Goal: Task Accomplishment & Management: Manage account settings

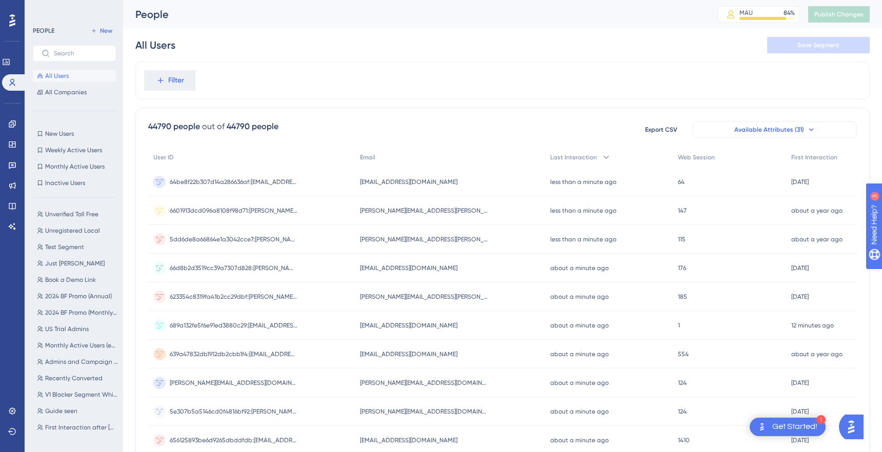
click at [785, 128] on span "Available Attributes (31)" at bounding box center [769, 130] width 70 height 8
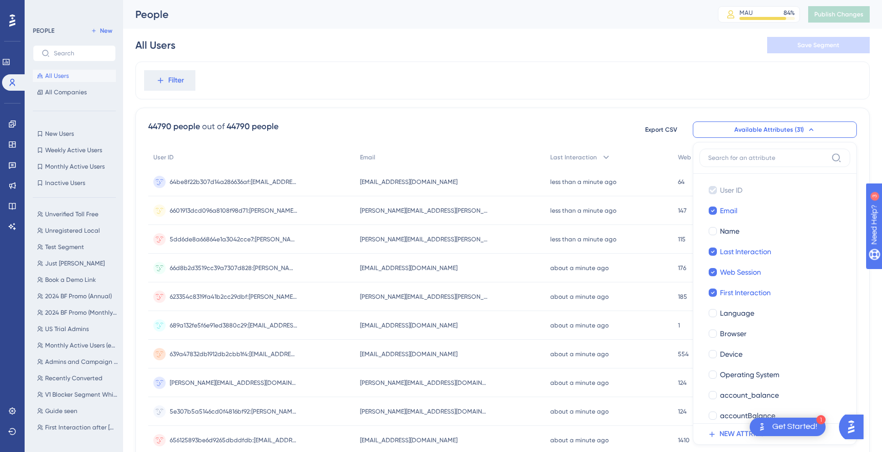
scroll to position [67, 0]
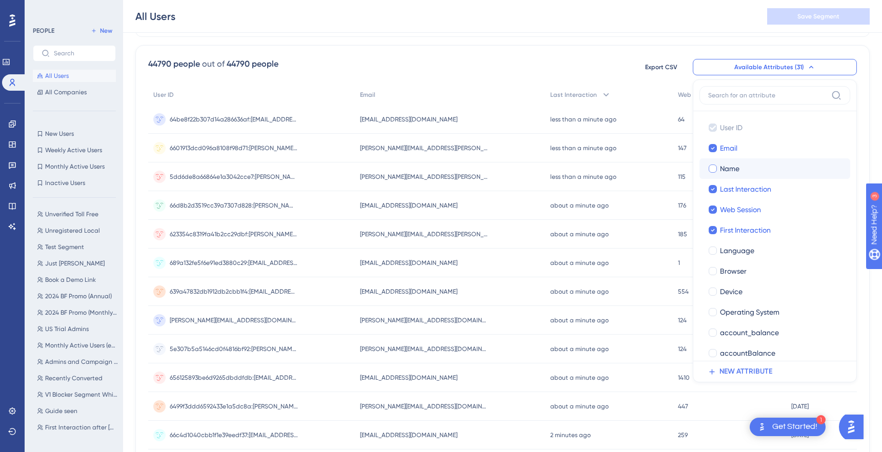
click at [733, 163] on span "Name" at bounding box center [729, 169] width 19 height 12
checkbox input "true"
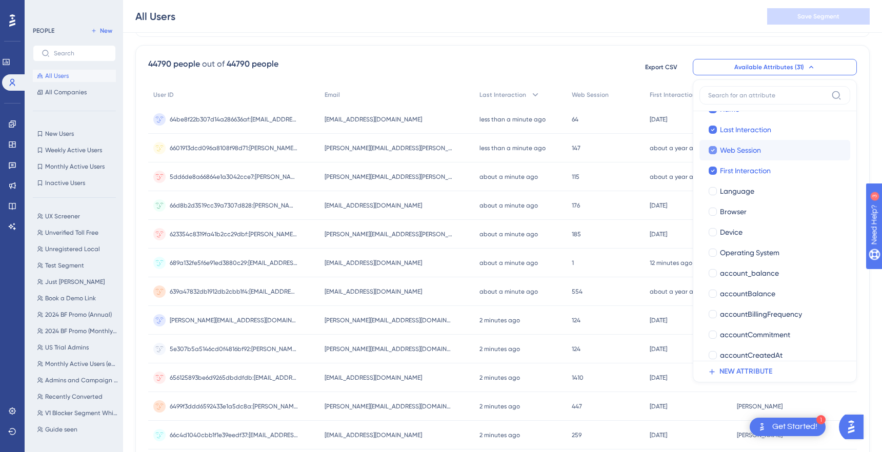
scroll to position [65, 0]
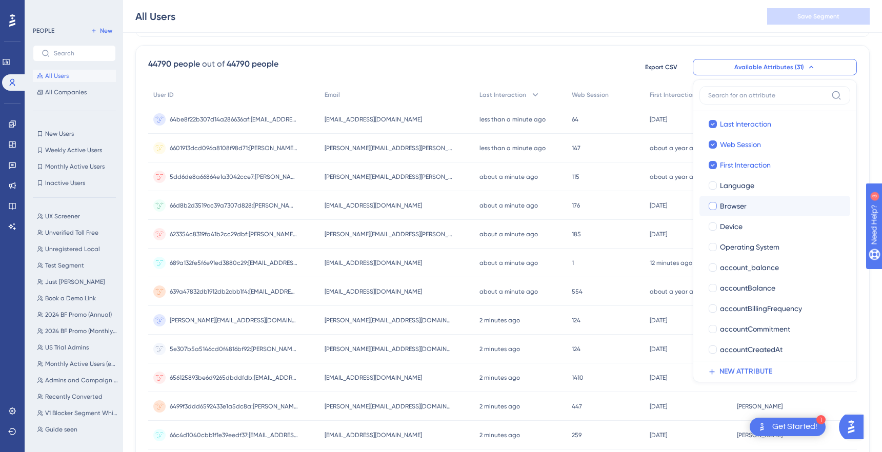
click at [736, 201] on span "Browser" at bounding box center [733, 206] width 27 height 12
checkbox input "true"
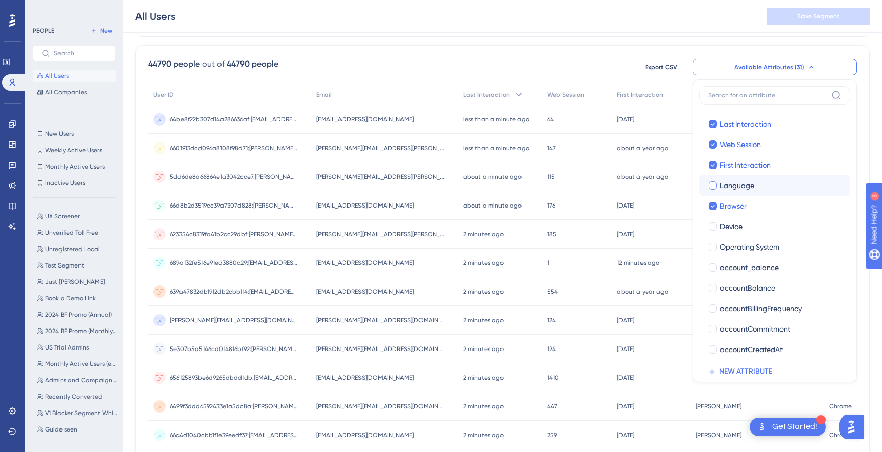
click at [729, 190] on span "Language" at bounding box center [737, 185] width 34 height 12
checkbox input "true"
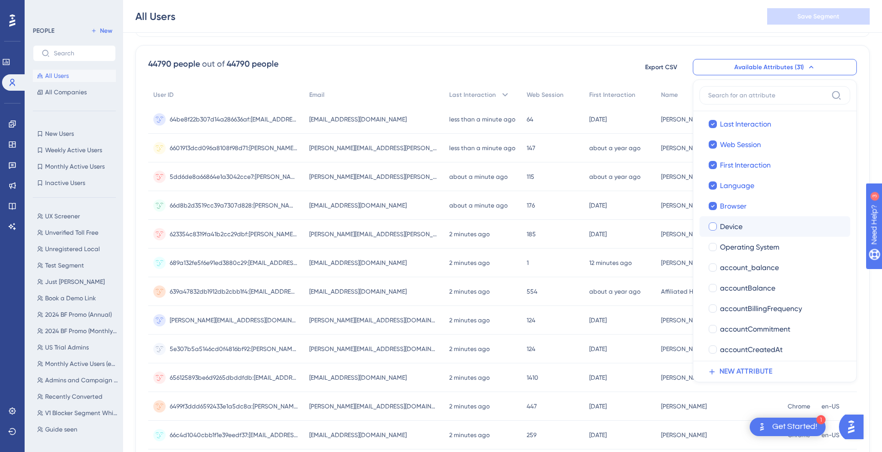
click at [729, 221] on span "Device" at bounding box center [731, 227] width 23 height 12
checkbox input "true"
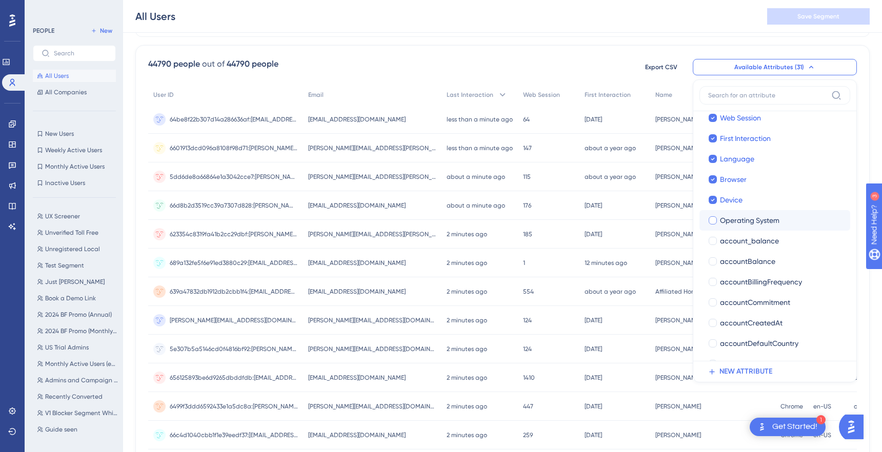
click at [729, 221] on span "Operating System" at bounding box center [749, 220] width 59 height 12
checkbox input "true"
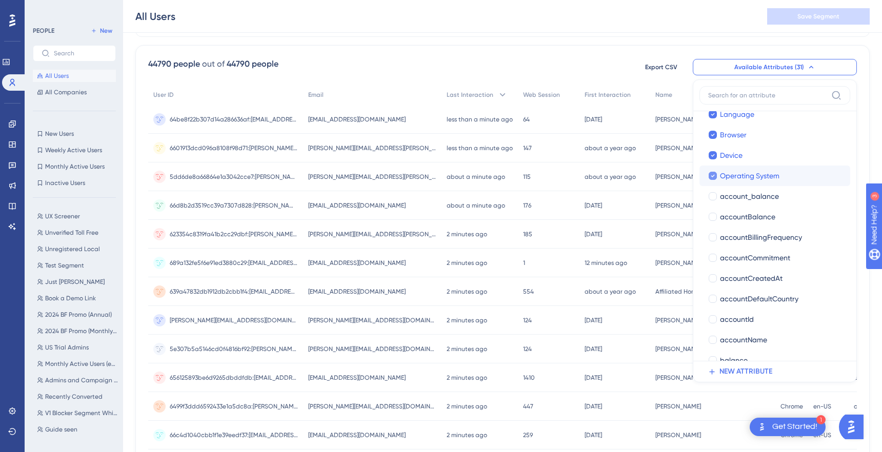
scroll to position [142, 0]
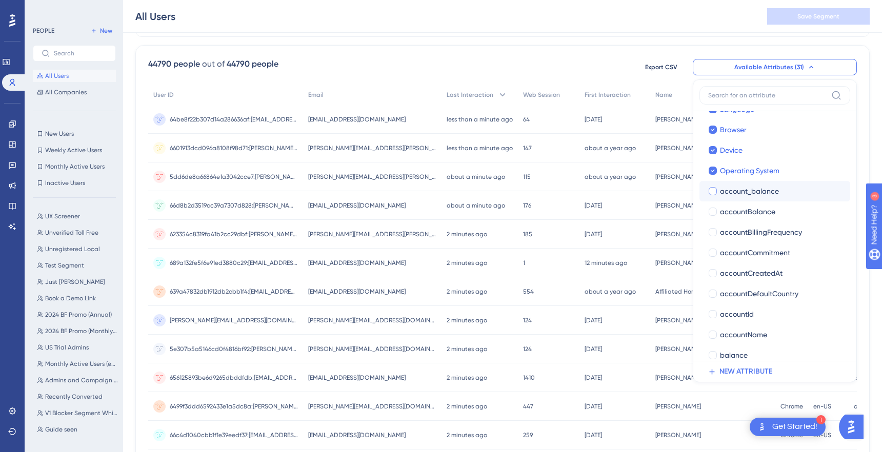
click at [727, 196] on span "account_balance" at bounding box center [749, 191] width 59 height 12
checkbox input "true"
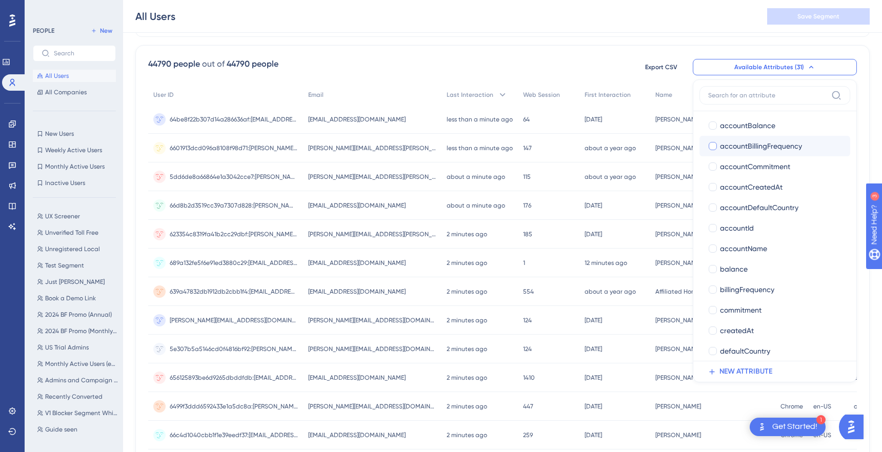
scroll to position [234, 0]
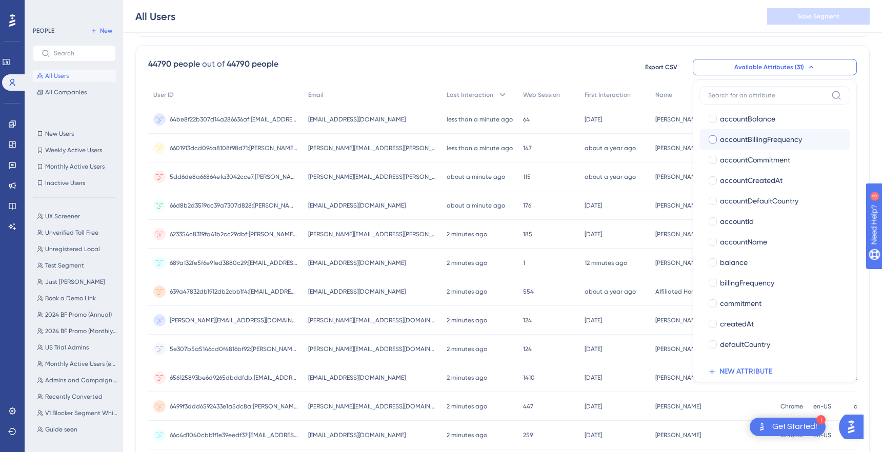
click at [736, 235] on label "accountName accountName" at bounding box center [774, 242] width 151 height 21
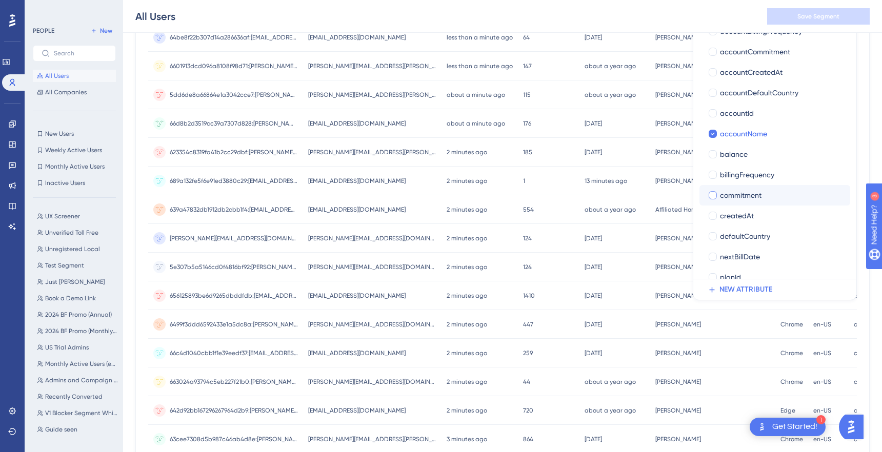
scroll to position [263, 0]
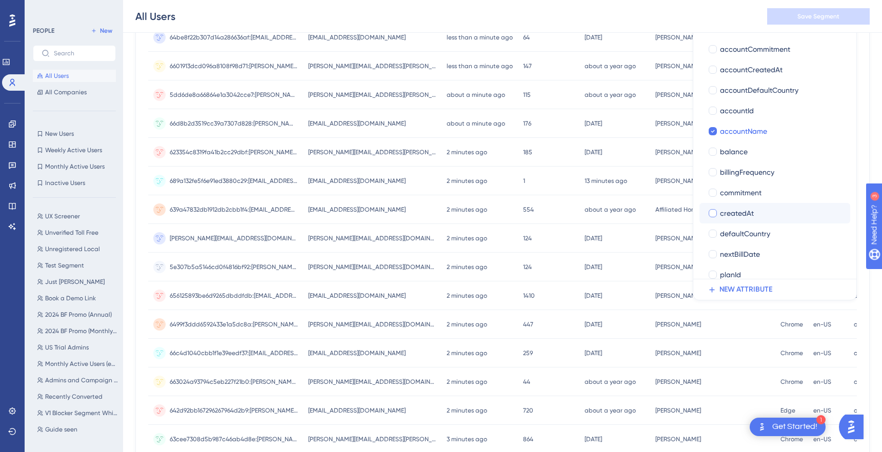
click at [742, 215] on span "createdAt" at bounding box center [737, 213] width 34 height 12
checkbox input "true"
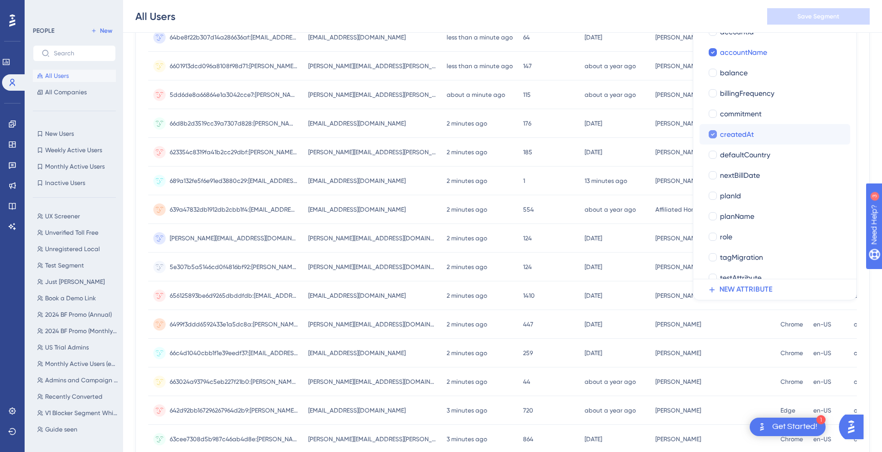
scroll to position [346, 0]
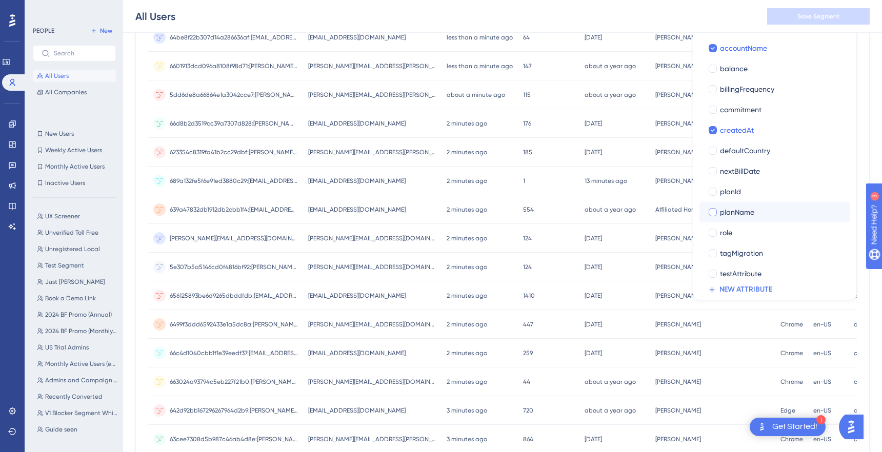
click at [739, 215] on span "planName" at bounding box center [737, 212] width 34 height 12
checkbox input "true"
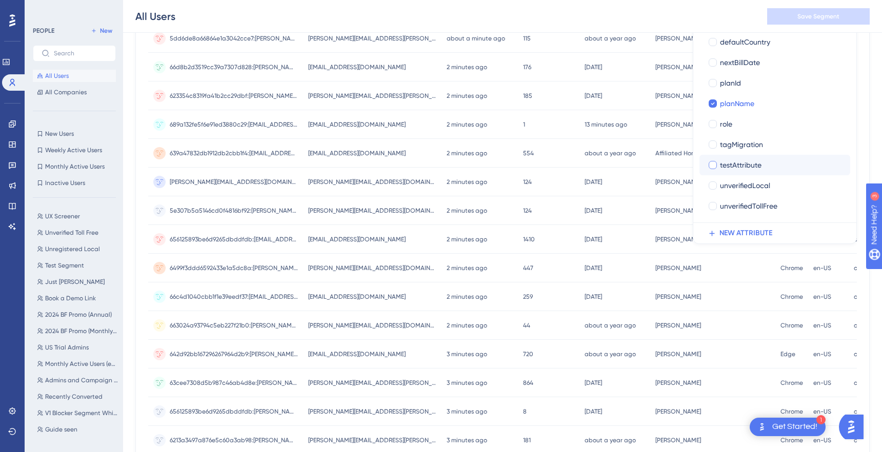
scroll to position [220, 0]
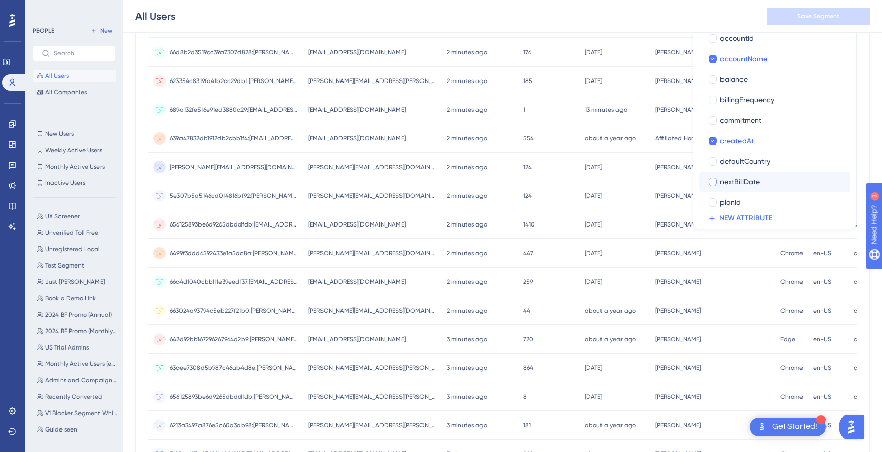
click at [759, 174] on label "nextBillDate nextBillDate" at bounding box center [774, 182] width 151 height 21
click at [713, 446] on input "nextBillDate" at bounding box center [713, 446] width 1 height 1
checkbox input "false"
click at [759, 174] on label "commitment commitment" at bounding box center [774, 183] width 151 height 21
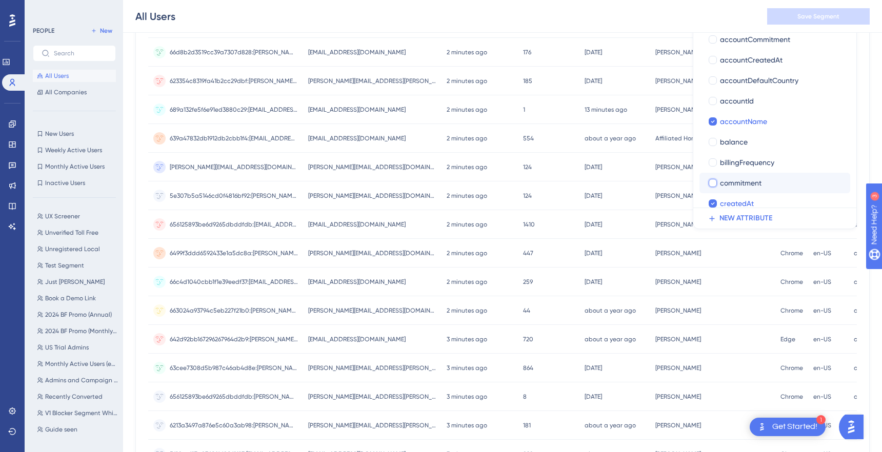
click at [713, 385] on input "commitment" at bounding box center [713, 385] width 1 height 1
checkbox input "false"
checkbox input "true"
click at [742, 147] on span "balance" at bounding box center [734, 142] width 28 height 12
checkbox input "true"
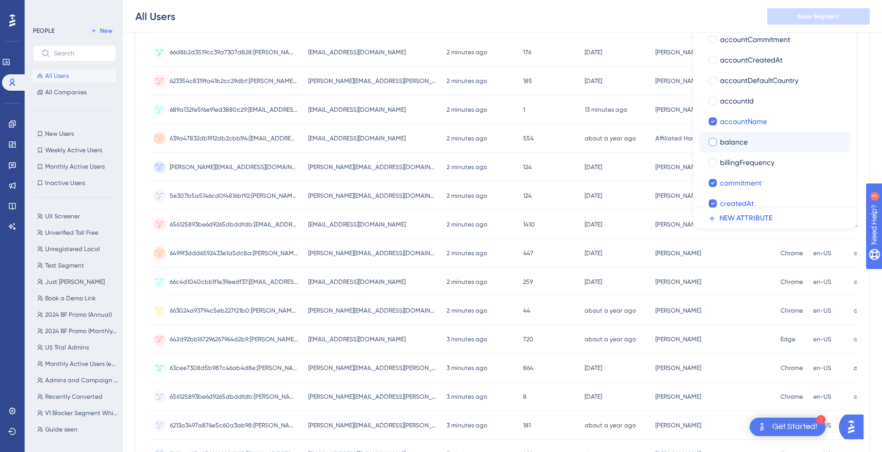
checkbox input "true"
click at [742, 157] on span "billingFrequency" at bounding box center [747, 162] width 54 height 12
checkbox input "true"
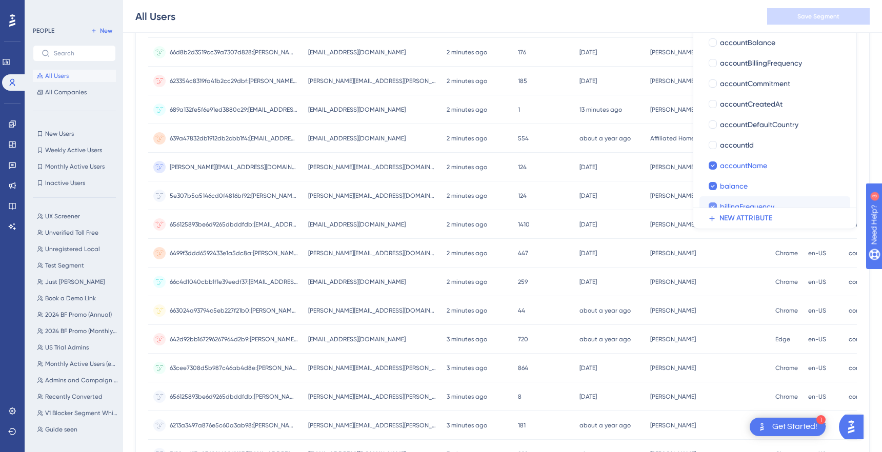
scroll to position [145, 0]
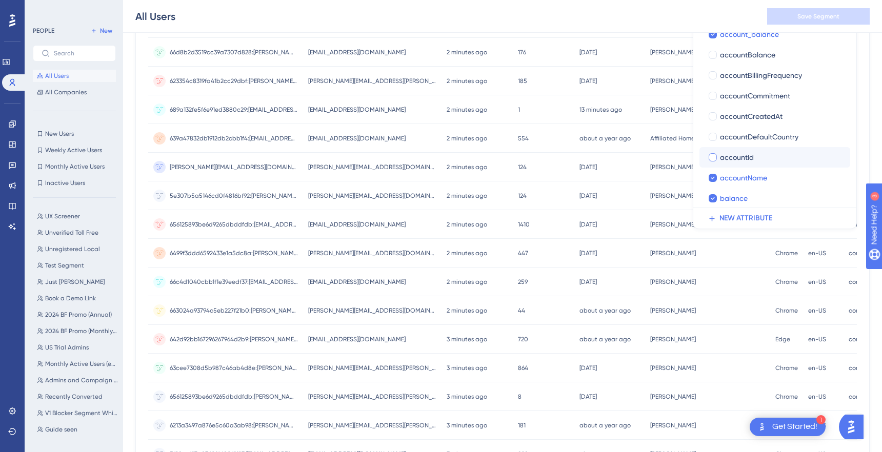
click at [742, 157] on span "accountId" at bounding box center [737, 157] width 34 height 12
checkbox input "true"
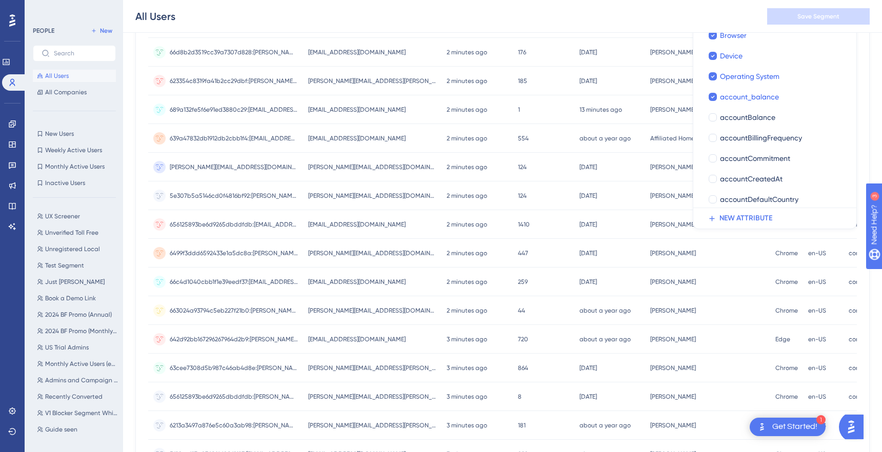
scroll to position [76, 0]
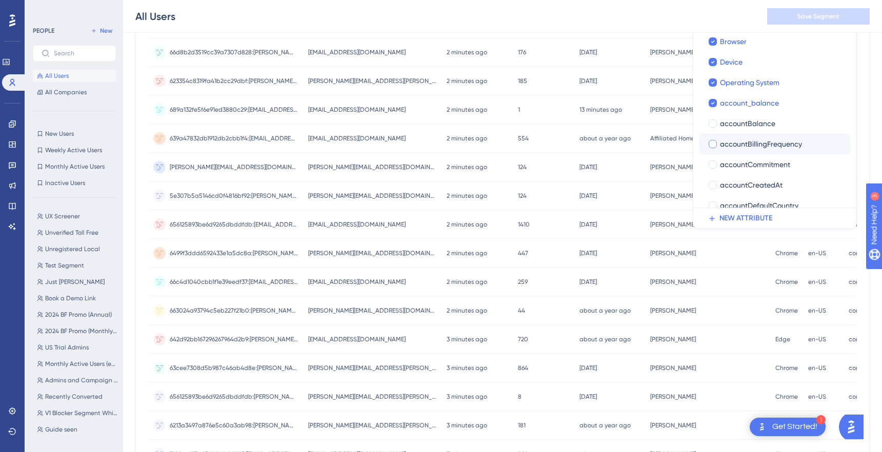
click at [736, 139] on span "accountBillingFrequency" at bounding box center [761, 144] width 82 height 12
checkbox input "true"
click at [727, 125] on span "accountBalance" at bounding box center [747, 123] width 55 height 12
checkbox input "true"
click at [746, 179] on span "accountCreatedAt" at bounding box center [751, 185] width 63 height 12
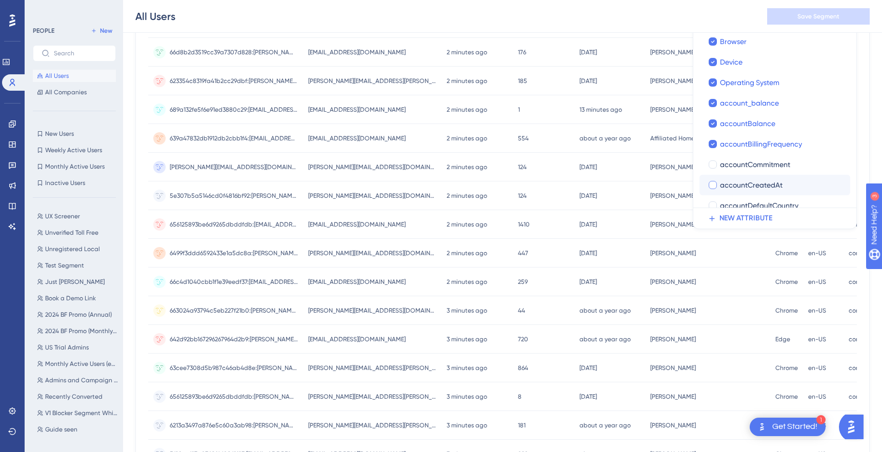
checkbox input "true"
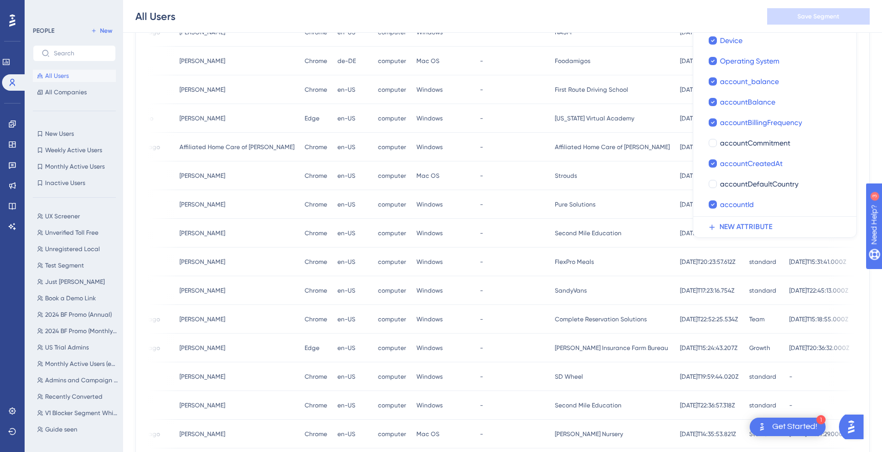
scroll to position [0, 485]
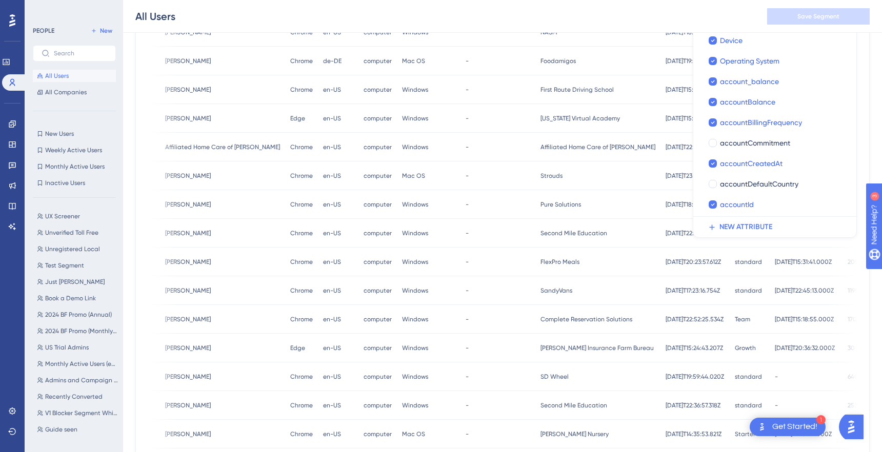
click at [666, 208] on span "[DATE]T18:20:10.887Z" at bounding box center [694, 205] width 57 height 8
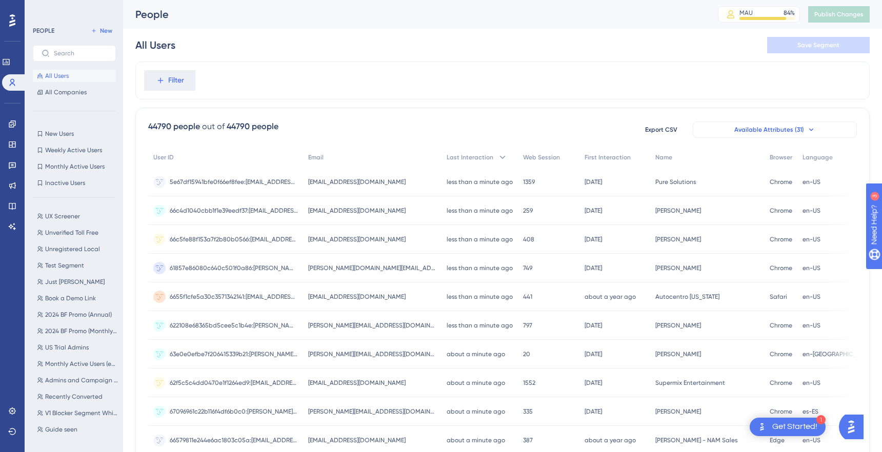
click at [745, 127] on span "Available Attributes (31)" at bounding box center [769, 130] width 70 height 8
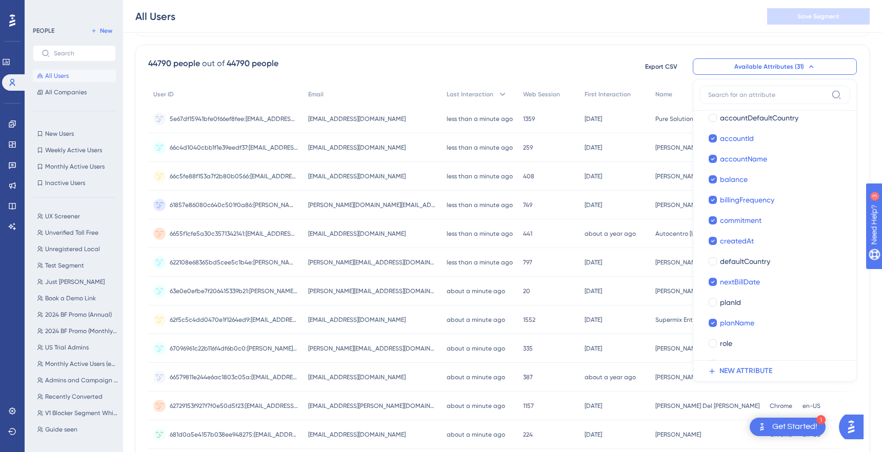
scroll to position [398, 0]
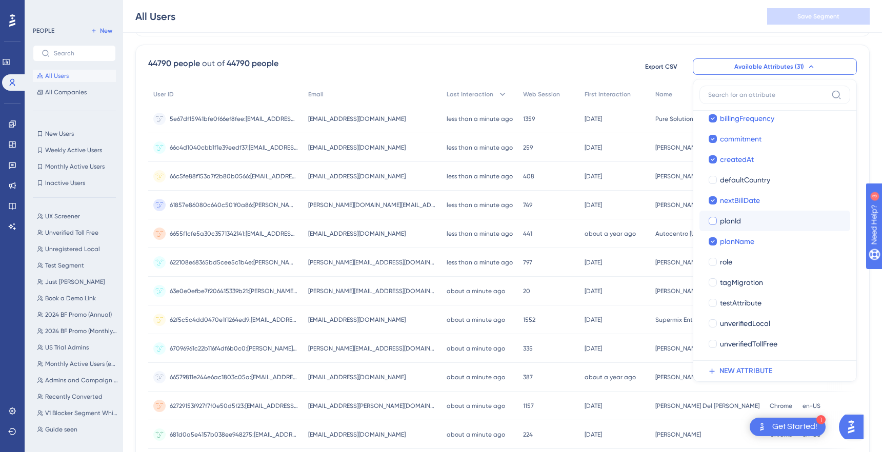
click at [733, 224] on span "planId" at bounding box center [730, 221] width 21 height 12
checkbox input "true"
click at [733, 263] on div "role" at bounding box center [781, 262] width 122 height 12
checkbox input "true"
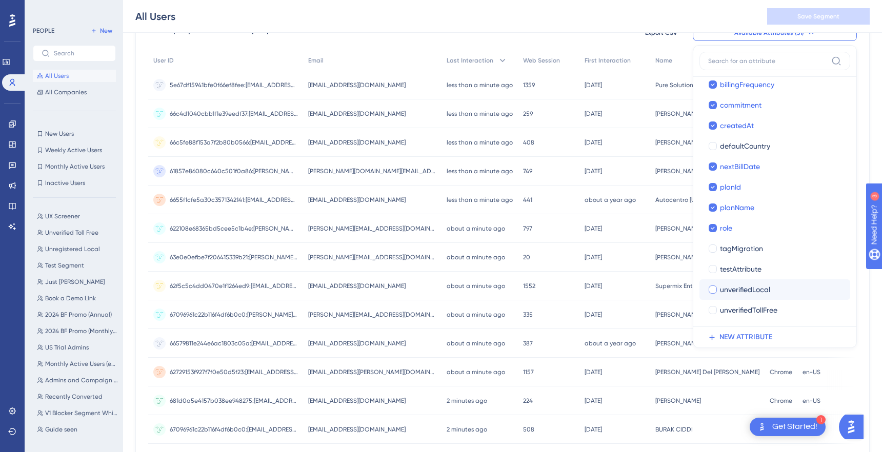
scroll to position [107, 0]
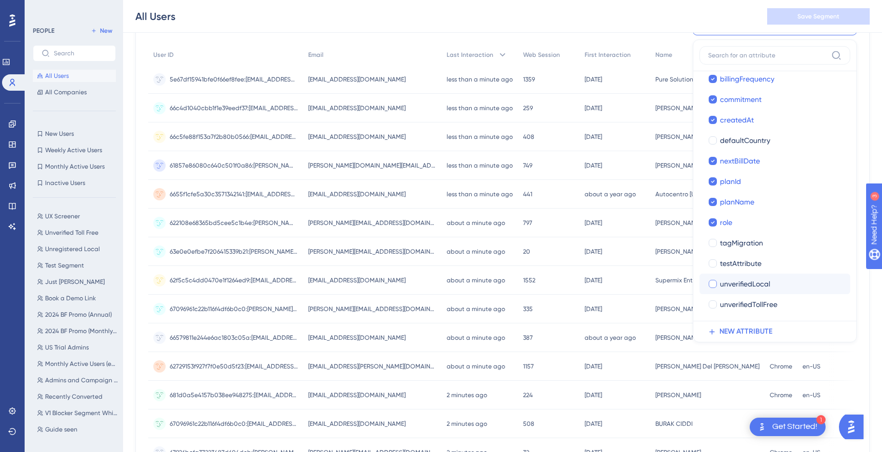
click at [755, 279] on span "unverifiedLocal" at bounding box center [745, 284] width 50 height 12
checkbox input "true"
click at [755, 303] on span "unverifiedTollFree" at bounding box center [748, 304] width 57 height 12
checkbox input "true"
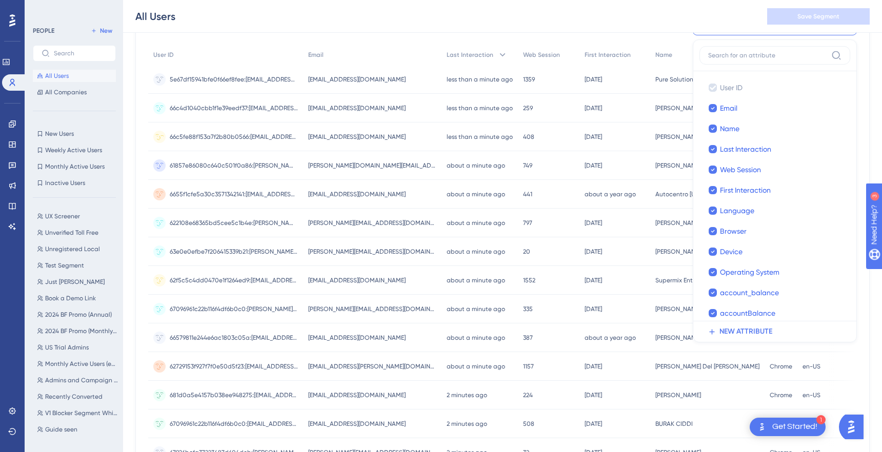
click at [669, 141] on div "[PERSON_NAME] [GEOGRAPHIC_DATA][PERSON_NAME][GEOGRAPHIC_DATA]" at bounding box center [707, 137] width 114 height 29
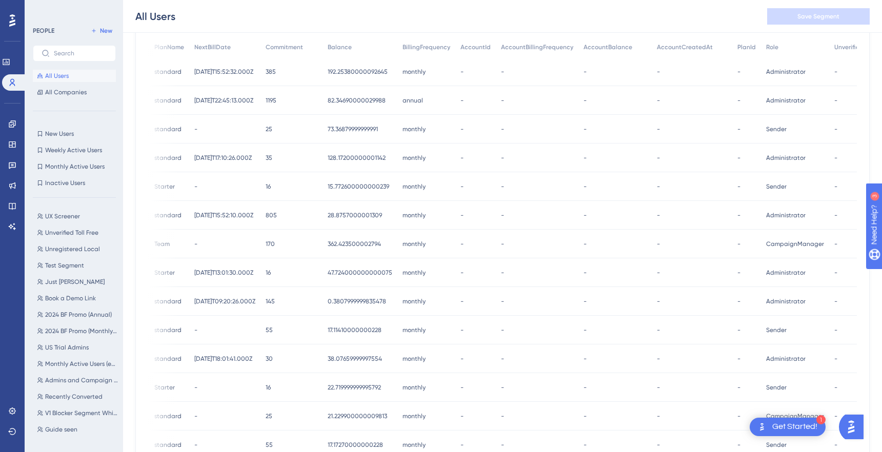
scroll to position [110, 0]
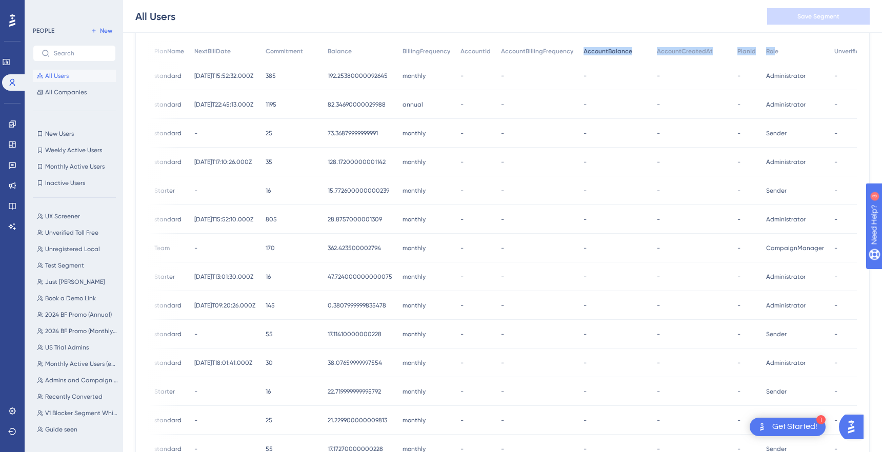
drag, startPoint x: 691, startPoint y: 50, endPoint x: 534, endPoint y: 42, distance: 157.7
click at [484, 28] on div "All Users Save Segment" at bounding box center [502, 16] width 759 height 33
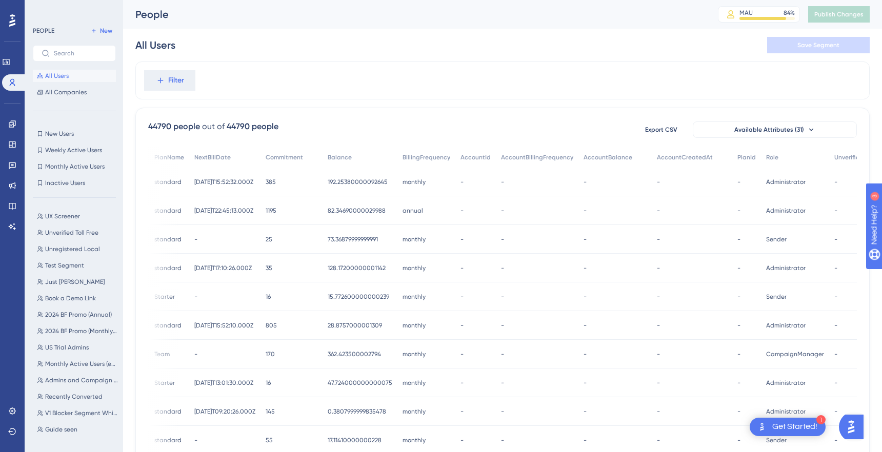
click at [792, 119] on div "44790 people out of 44790 people Export CSV Available Attributes (31) User ID E…" at bounding box center [502, 448] width 734 height 680
click at [791, 127] on span "Available Attributes (31)" at bounding box center [769, 130] width 70 height 8
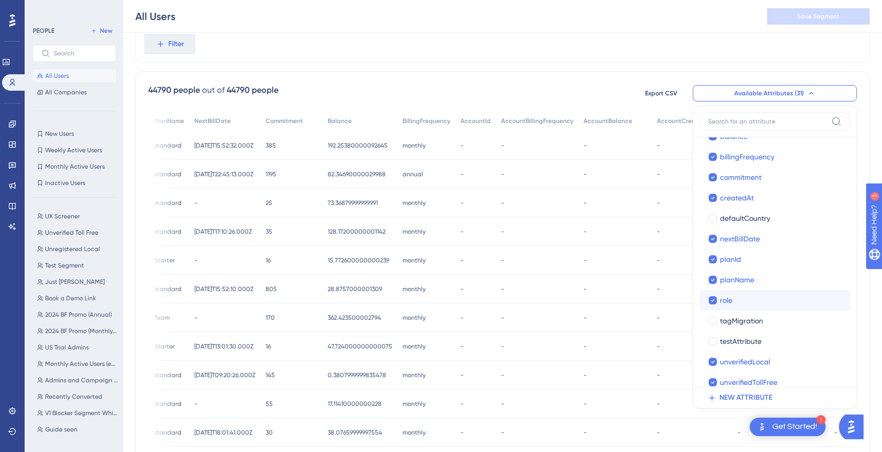
scroll to position [383, 0]
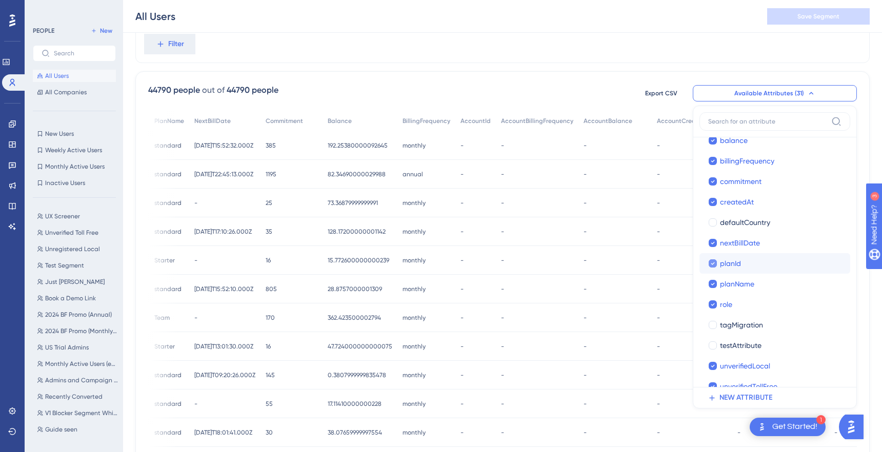
click at [749, 269] on div "planId" at bounding box center [781, 263] width 122 height 12
checkbox input "false"
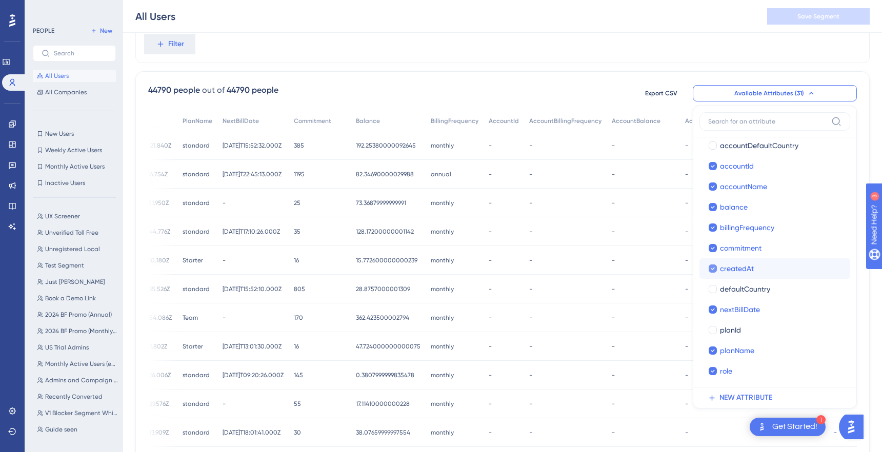
scroll to position [310, 0]
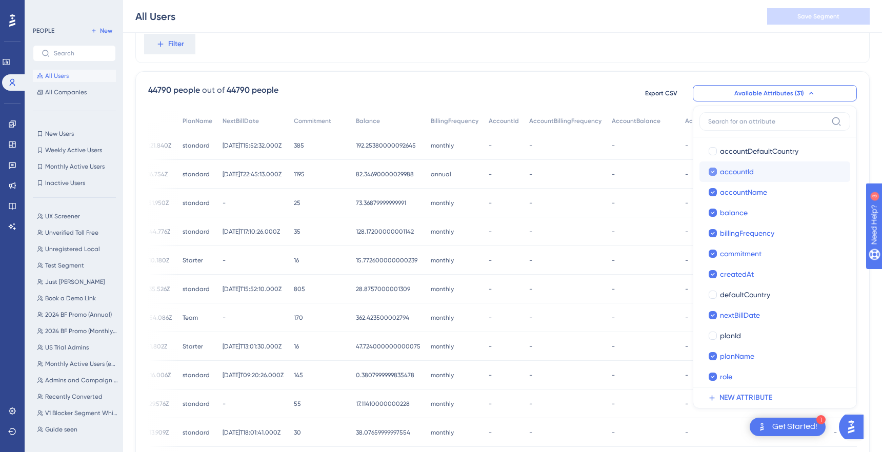
click at [735, 167] on span "accountId" at bounding box center [737, 172] width 34 height 12
checkbox input "false"
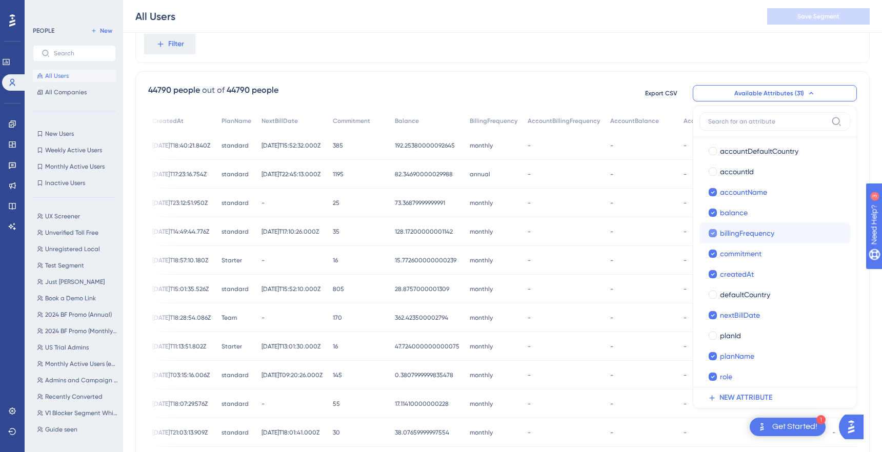
click at [746, 227] on span "billingFrequency" at bounding box center [747, 233] width 54 height 12
checkbox input "false"
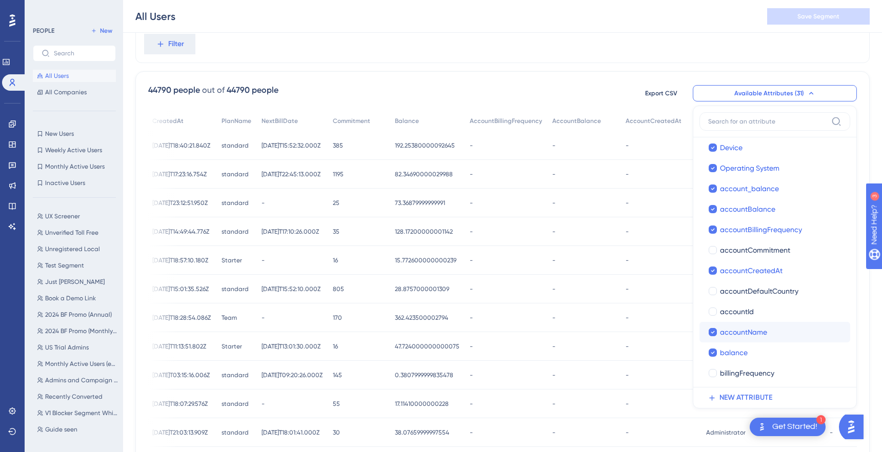
scroll to position [169, 0]
click at [745, 210] on span "accountBalance" at bounding box center [747, 211] width 55 height 12
checkbox input "false"
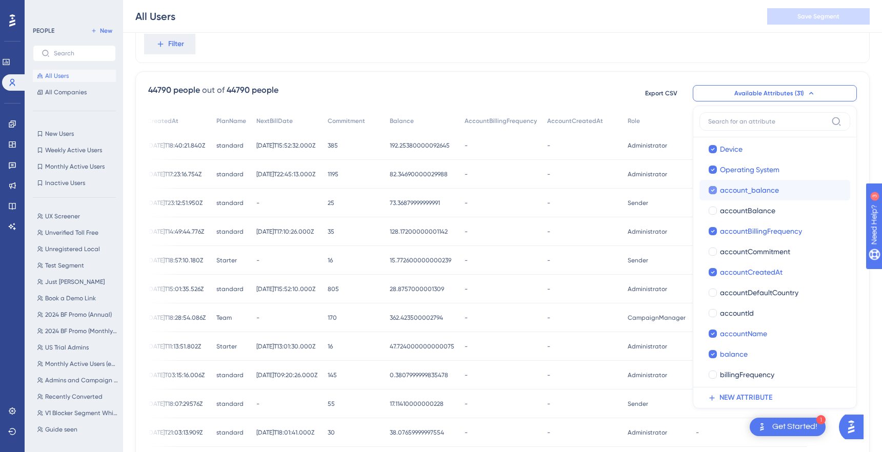
click at [742, 191] on span "account_balance" at bounding box center [749, 190] width 59 height 12
checkbox input "false"
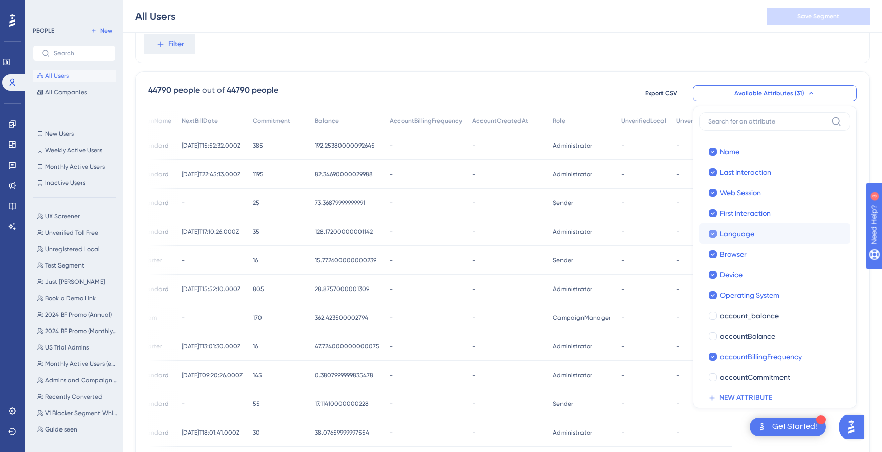
scroll to position [398, 0]
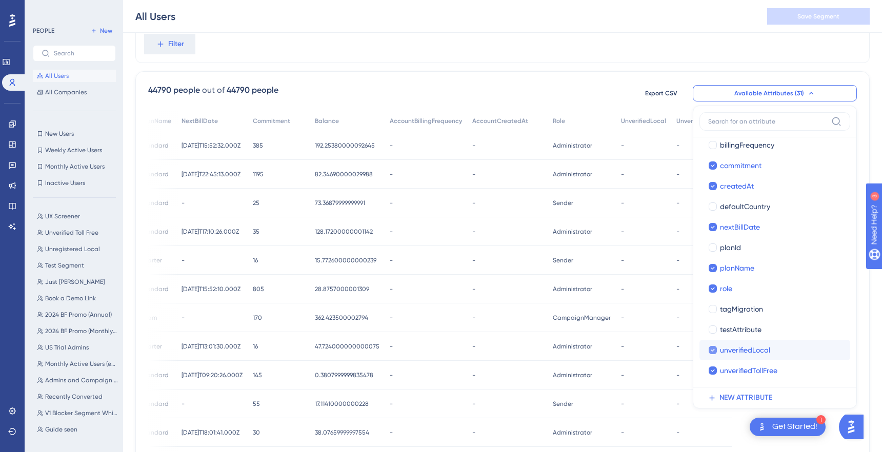
click at [735, 345] on span "unverifiedLocal" at bounding box center [745, 350] width 50 height 12
checkbox input "false"
click at [734, 369] on span "unverifiedTollFree" at bounding box center [748, 371] width 57 height 12
checkbox input "false"
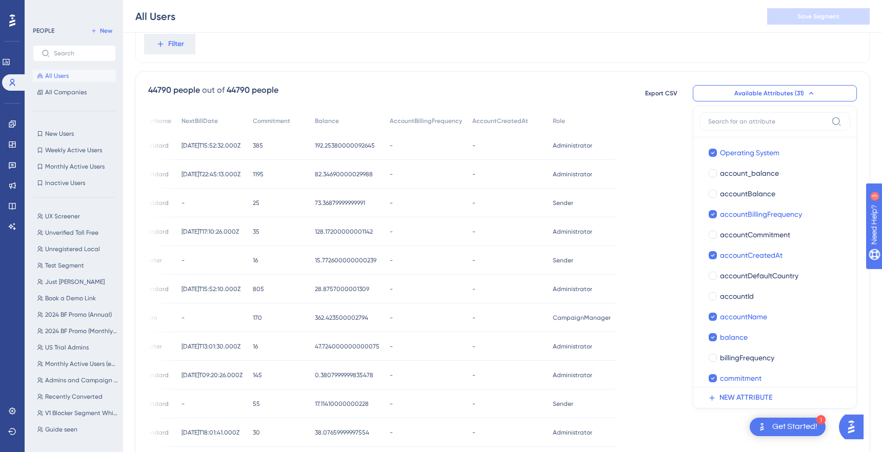
scroll to position [176, 0]
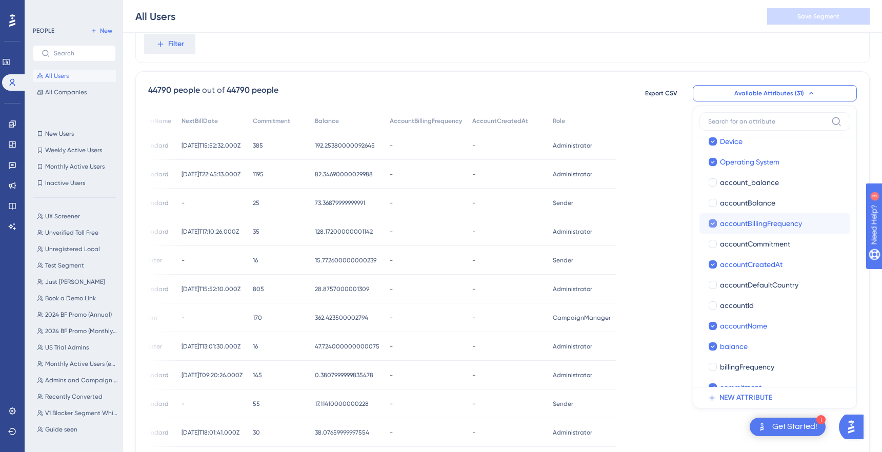
click at [756, 225] on span "accountBillingFrequency" at bounding box center [761, 223] width 82 height 12
checkbox input "false"
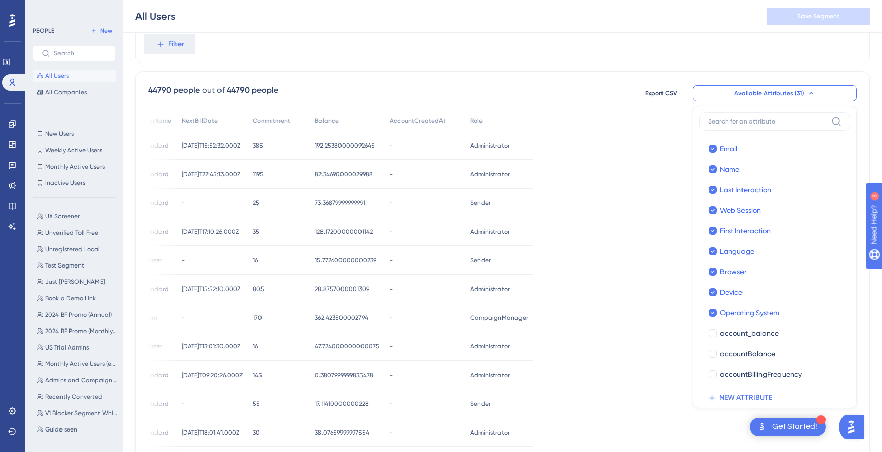
scroll to position [6, 0]
click at [587, 92] on div "44790 people out of 44790 people Export CSV Available Attributes (31) User ID U…" at bounding box center [502, 93] width 709 height 18
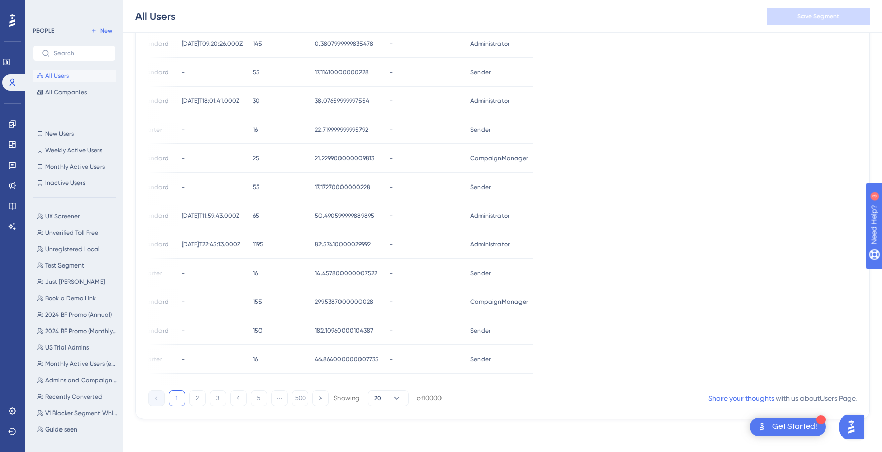
scroll to position [0, 0]
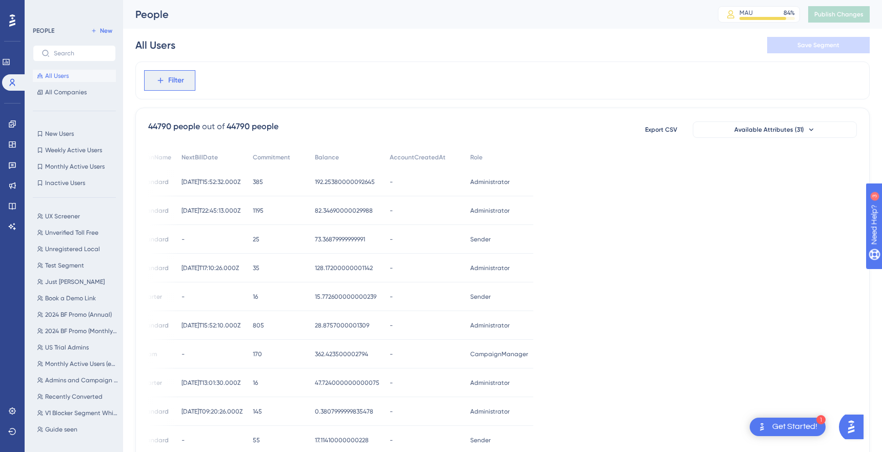
click at [180, 74] on span "Filter" at bounding box center [176, 80] width 16 height 12
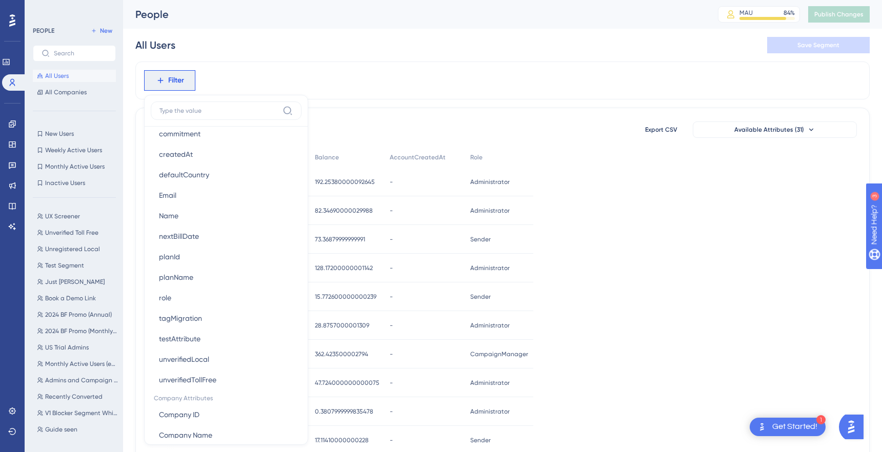
scroll to position [825, 0]
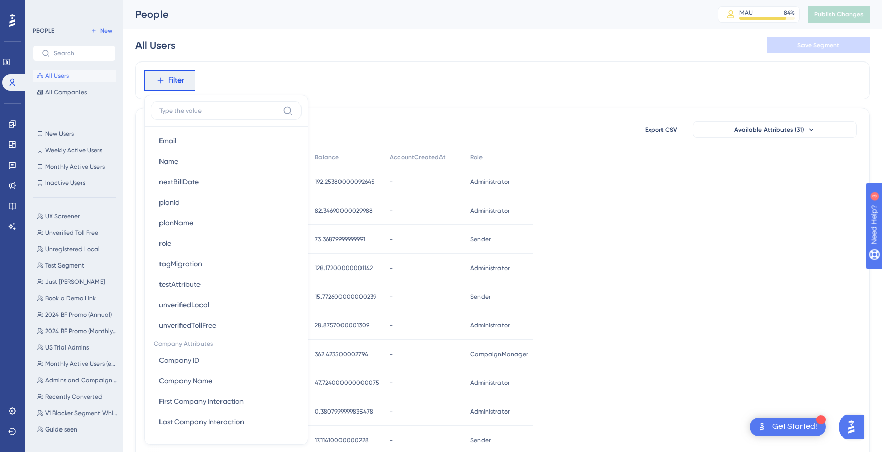
click at [423, 94] on div "Filter Browser Attributes Language Language Browser Browser Device Device Opera…" at bounding box center [502, 81] width 734 height 38
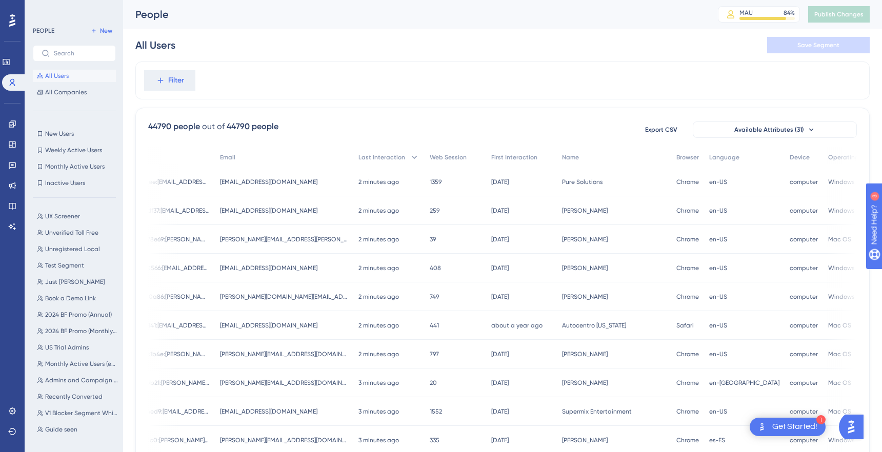
scroll to position [0, 0]
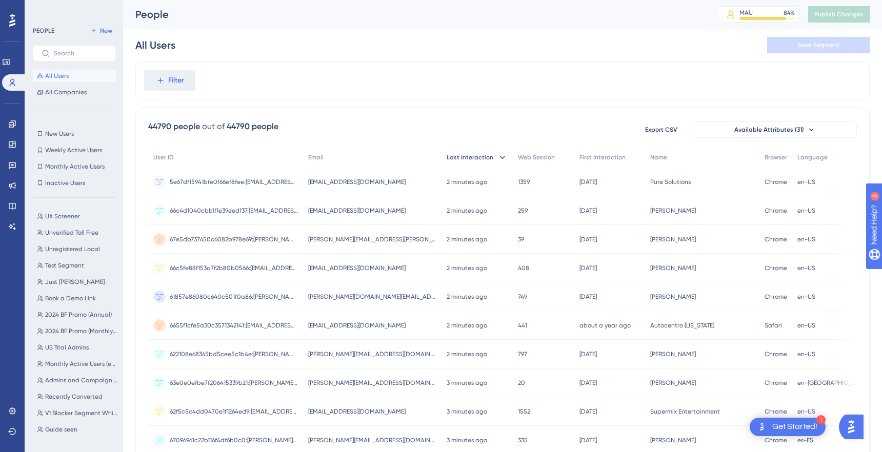
click at [497, 156] on icon at bounding box center [502, 157] width 10 height 10
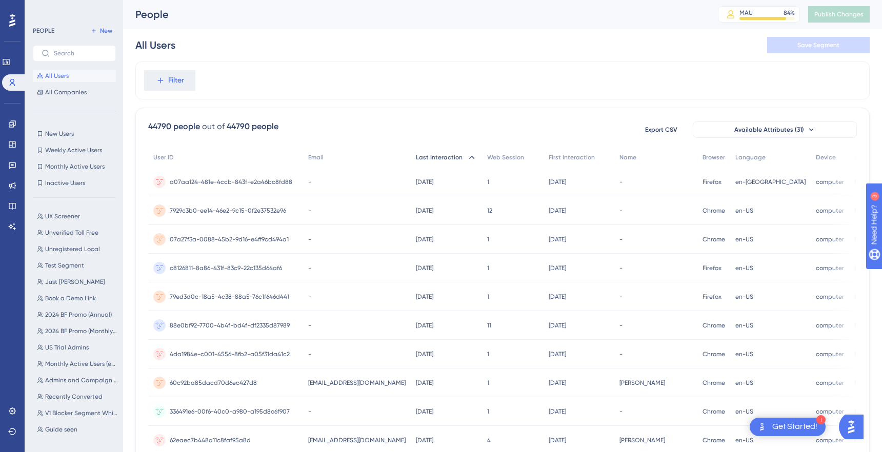
click at [435, 158] on span "Last Interaction" at bounding box center [439, 157] width 47 height 8
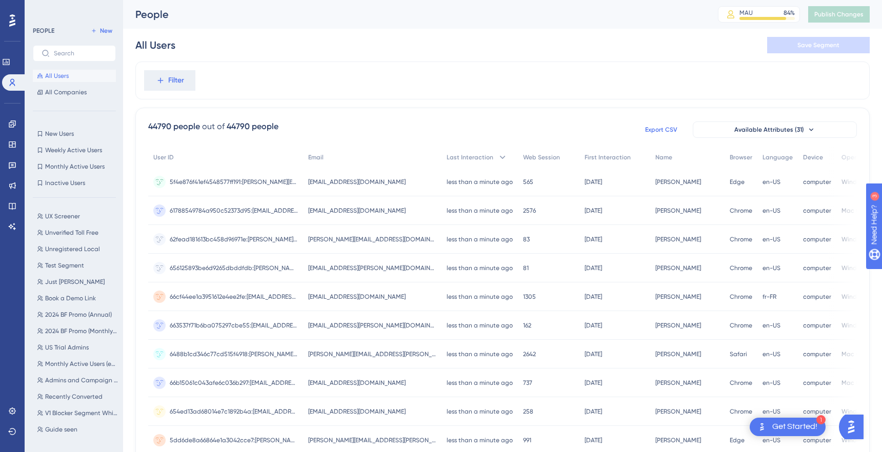
click at [658, 132] on span "Export CSV" at bounding box center [661, 130] width 32 height 8
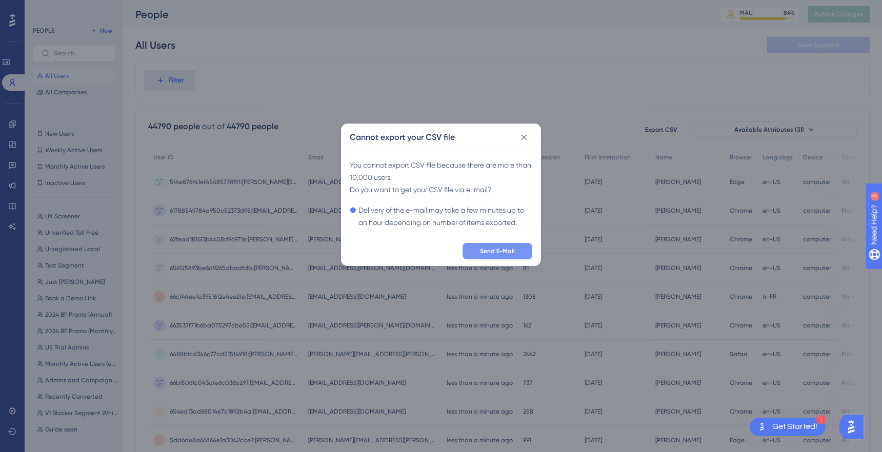
click at [495, 252] on span "Send E-Mail" at bounding box center [497, 251] width 35 height 8
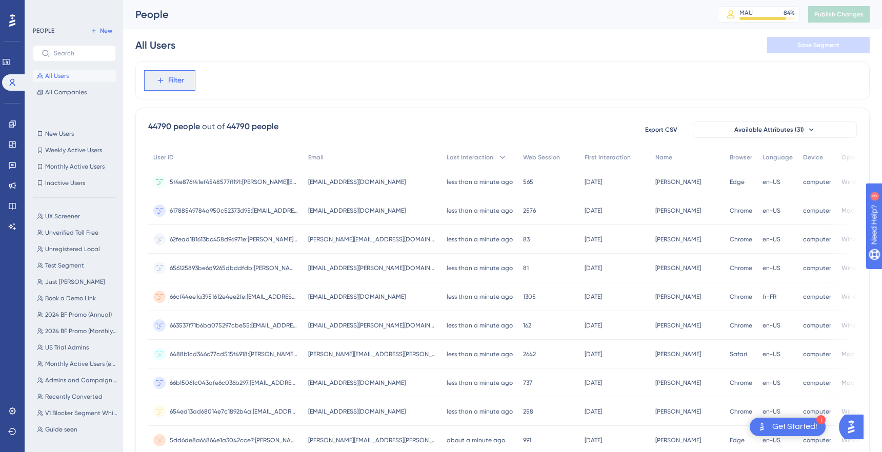
click at [175, 74] on span "Filter" at bounding box center [176, 80] width 16 height 12
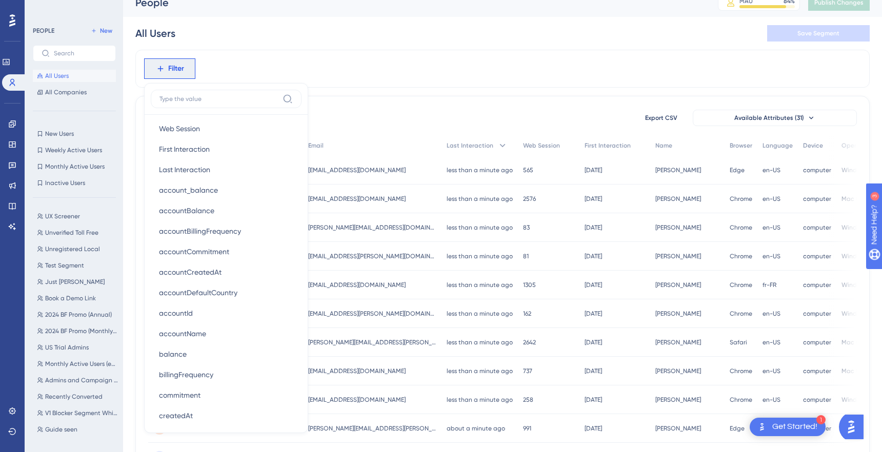
scroll to position [494, 0]
click at [219, 169] on button "Last Interaction Last Interaction" at bounding box center [226, 173] width 151 height 21
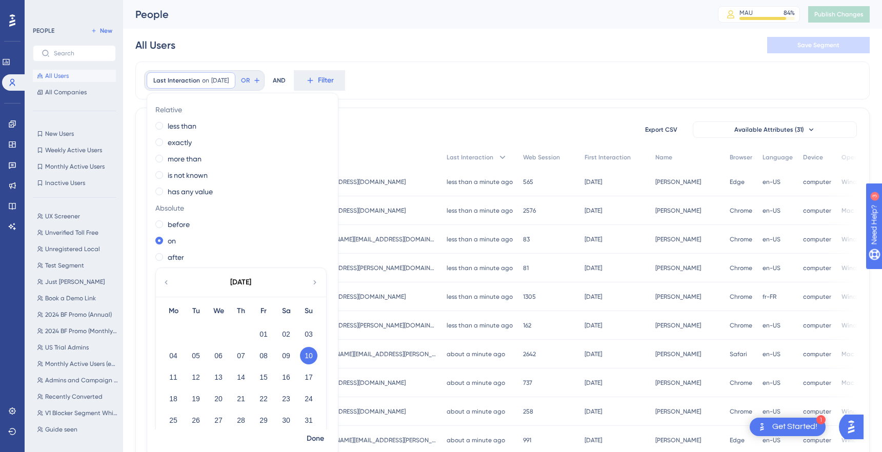
scroll to position [13, 0]
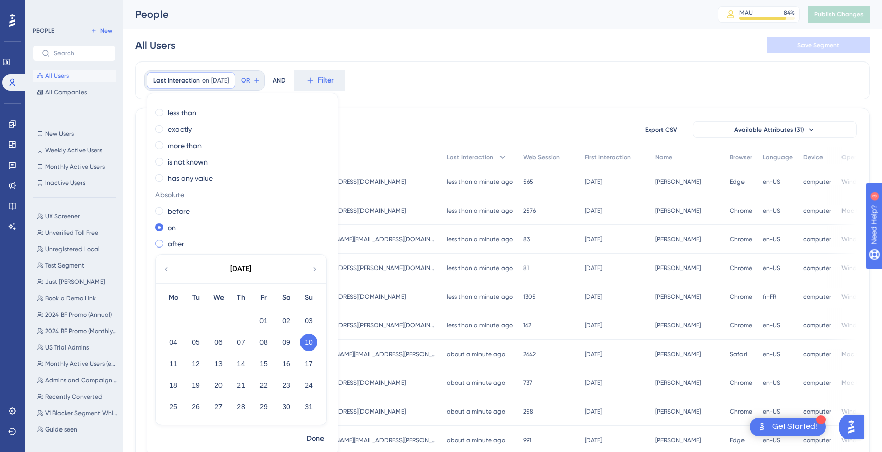
click at [159, 239] on div "after" at bounding box center [240, 244] width 170 height 12
click at [170, 272] on div "[DATE]" at bounding box center [240, 269] width 169 height 29
click at [164, 266] on icon at bounding box center [166, 269] width 8 height 9
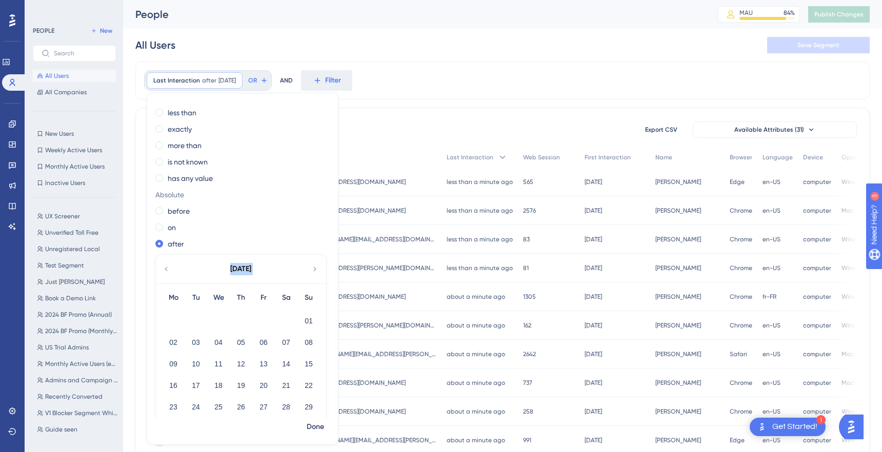
click at [164, 266] on icon at bounding box center [166, 269] width 8 height 9
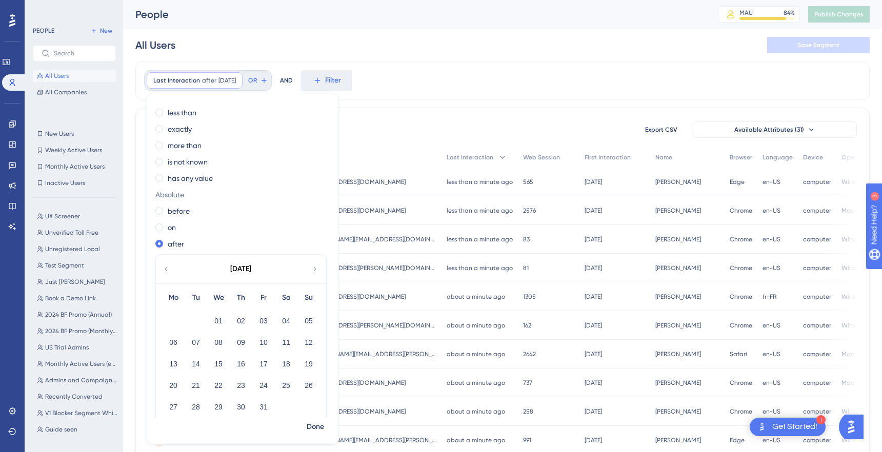
click at [164, 266] on icon at bounding box center [166, 269] width 8 height 9
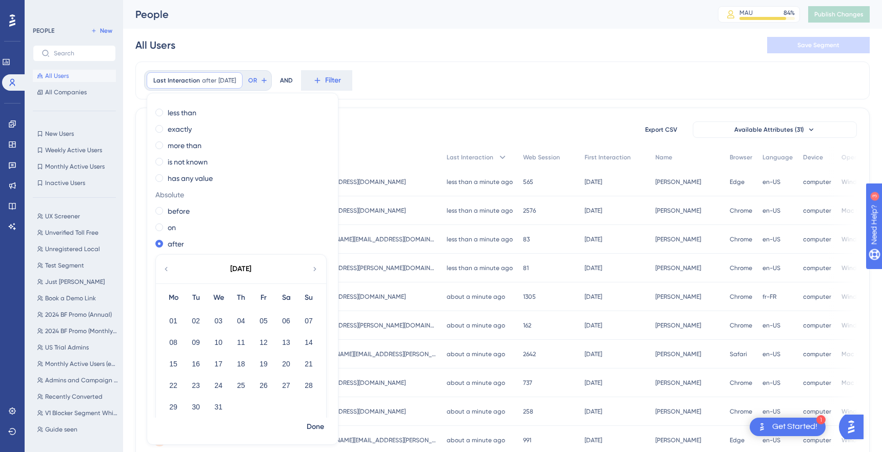
click at [164, 266] on icon at bounding box center [166, 269] width 8 height 9
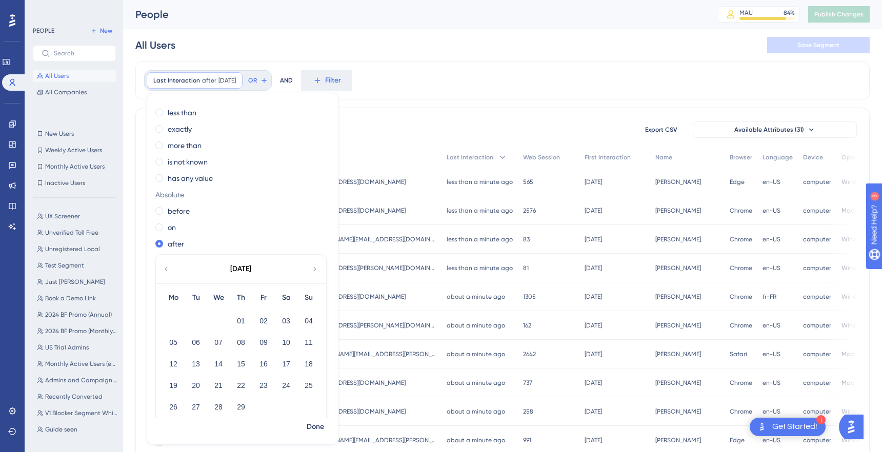
click at [164, 266] on icon at bounding box center [166, 269] width 8 height 9
click at [318, 272] on icon at bounding box center [315, 269] width 8 height 9
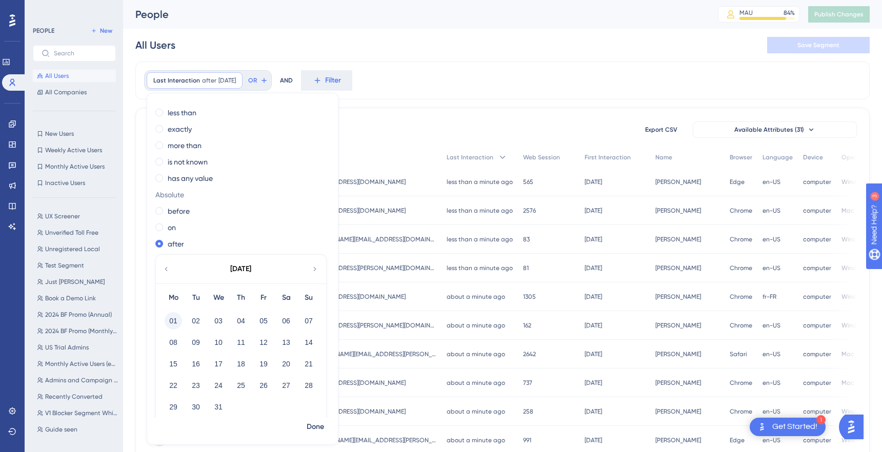
click at [172, 318] on button "01" at bounding box center [173, 320] width 17 height 17
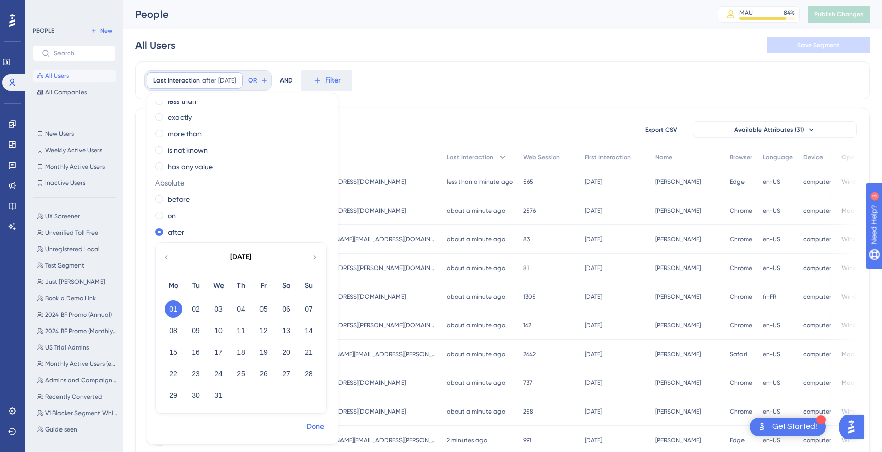
click at [309, 424] on span "Done" at bounding box center [315, 427] width 17 height 12
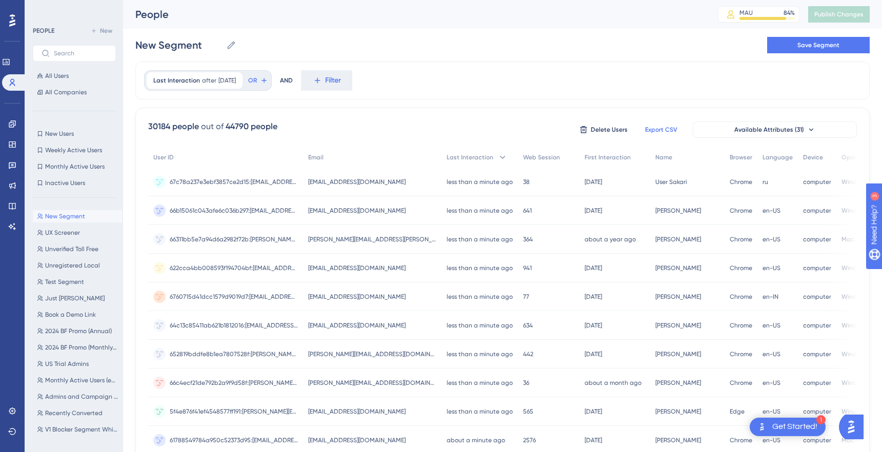
click at [658, 130] on span "Export CSV" at bounding box center [661, 130] width 32 height 8
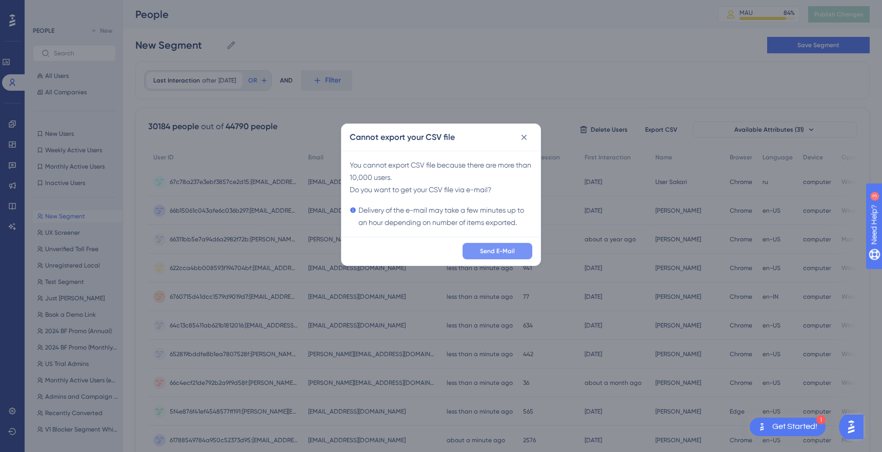
click at [486, 255] on span "Send E-Mail" at bounding box center [497, 251] width 35 height 8
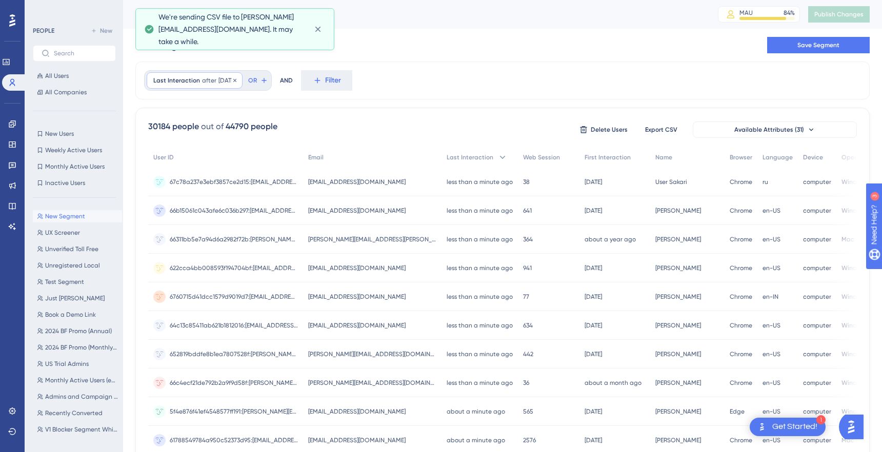
click at [186, 74] on div "Last Interaction after [DATE] [DATE] Remove" at bounding box center [195, 80] width 96 height 16
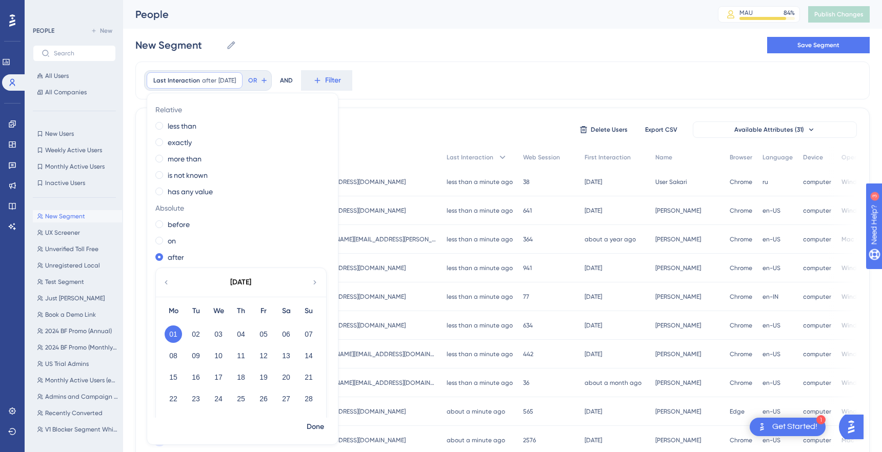
click at [313, 279] on icon at bounding box center [315, 282] width 8 height 9
click at [215, 336] on button "01" at bounding box center [218, 334] width 17 height 17
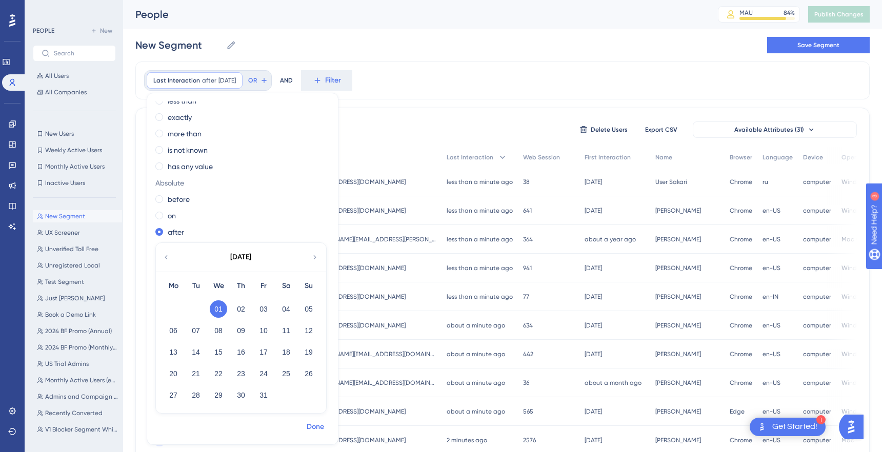
click at [311, 427] on span "Done" at bounding box center [315, 427] width 17 height 12
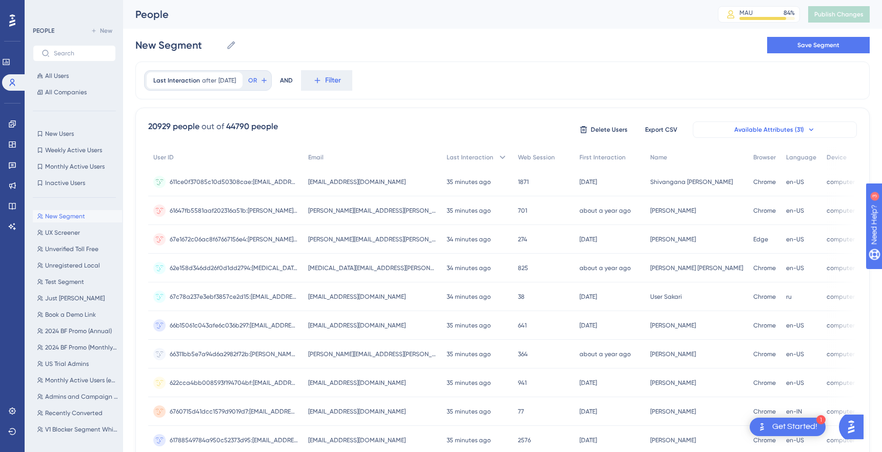
click at [742, 127] on span "Available Attributes (31)" at bounding box center [769, 130] width 70 height 8
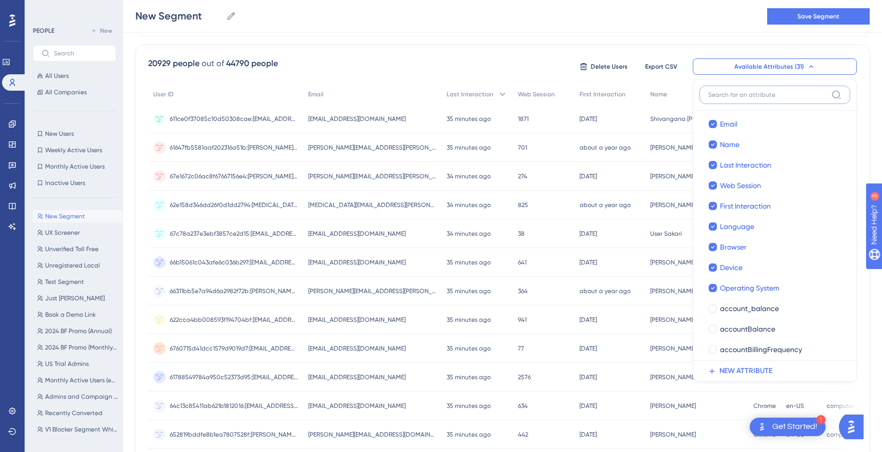
scroll to position [0, 0]
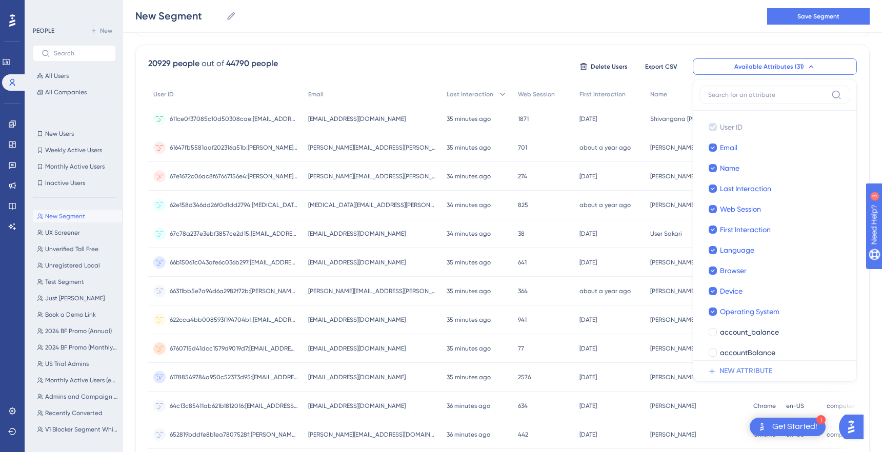
click at [749, 368] on span "NEW ATTRIBUTE" at bounding box center [745, 371] width 53 height 12
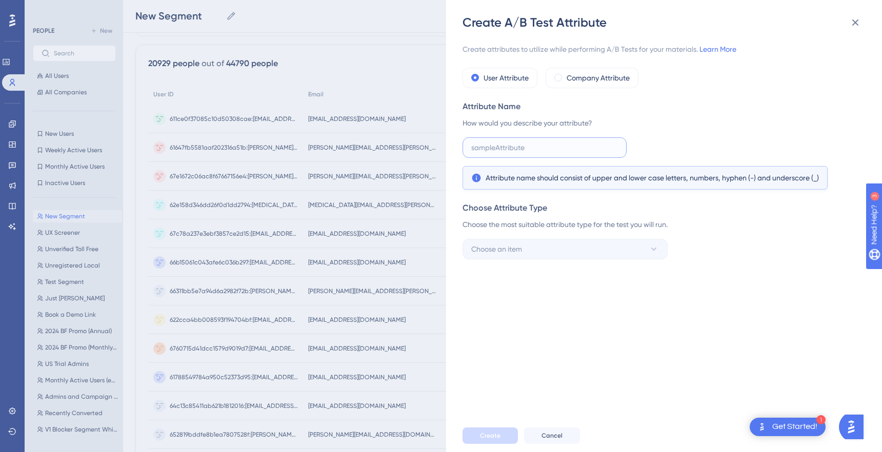
click at [516, 146] on input "text" at bounding box center [544, 147] width 147 height 11
click at [590, 76] on label "Company Attribute" at bounding box center [598, 78] width 63 height 12
click at [501, 75] on label "User Attribute" at bounding box center [506, 78] width 45 height 12
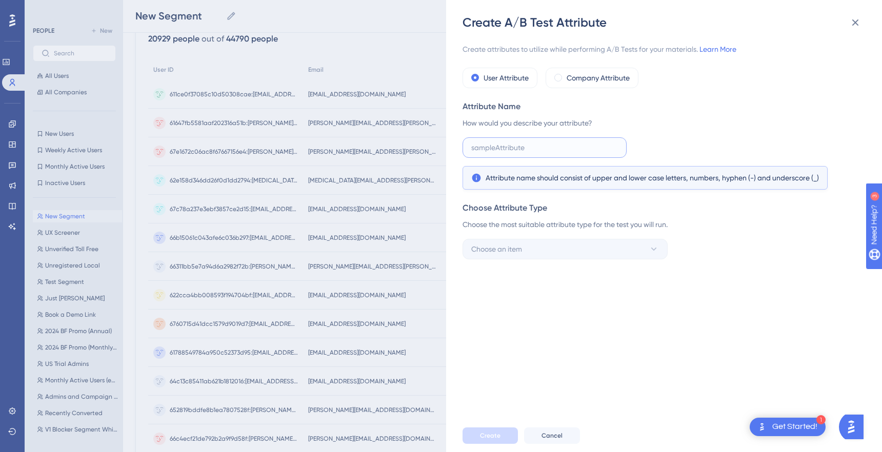
click at [540, 153] on input "text" at bounding box center [544, 147] width 147 height 11
type input "l"
click at [581, 243] on button "Choose an item" at bounding box center [565, 249] width 205 height 21
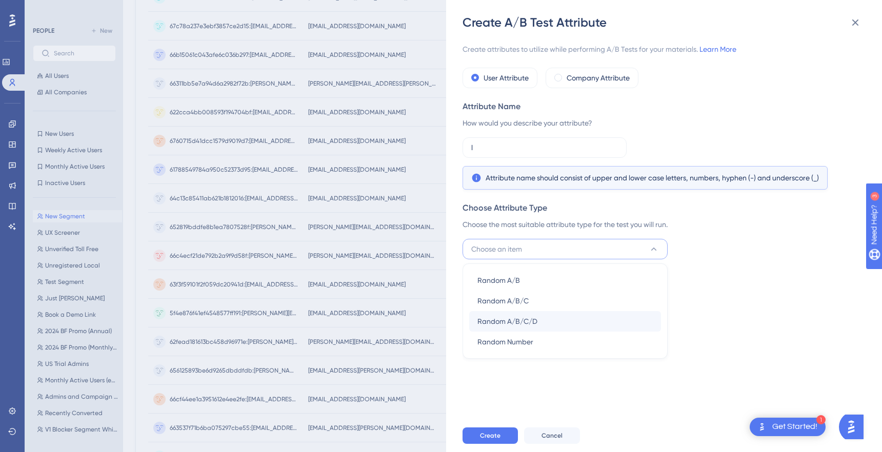
scroll to position [0, 0]
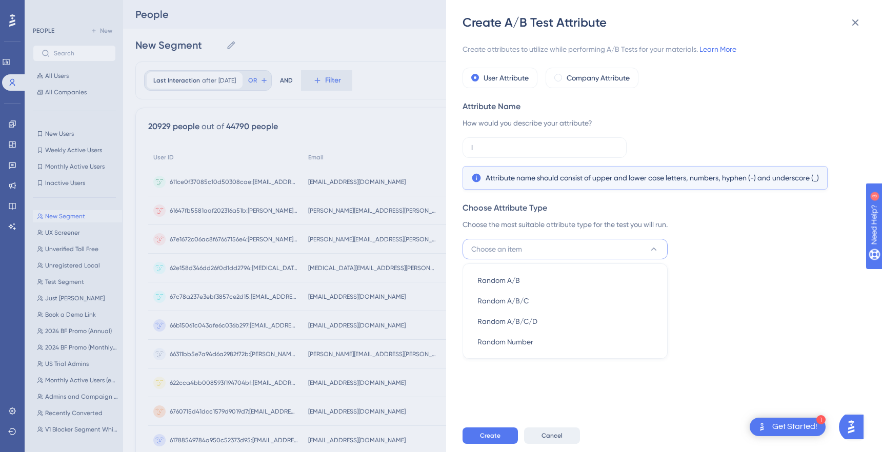
click at [543, 433] on span "Cancel" at bounding box center [552, 436] width 21 height 8
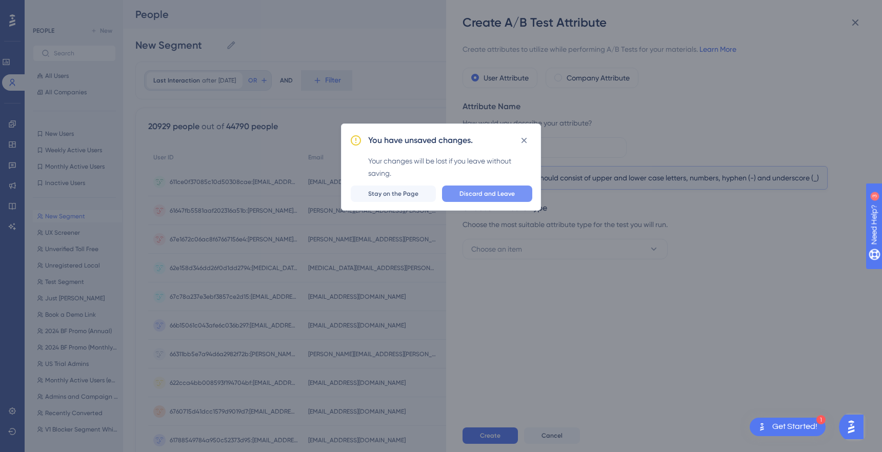
click at [485, 195] on span "Discard and Leave" at bounding box center [486, 194] width 55 height 8
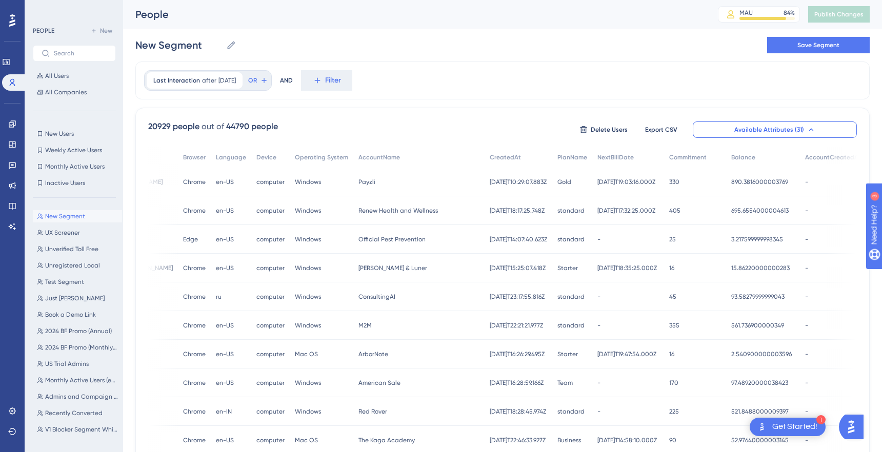
scroll to position [0, 586]
